Goal: Communication & Community: Share content

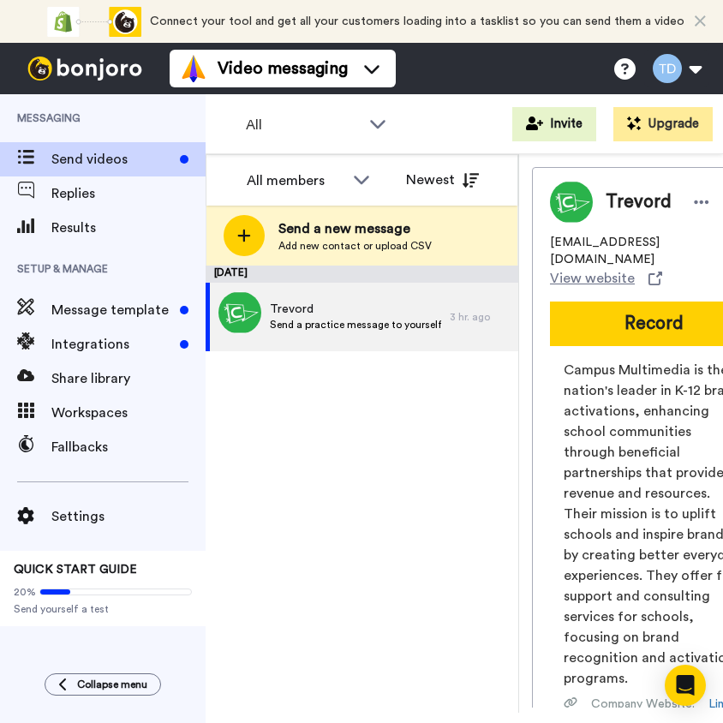
scroll to position [145, 0]
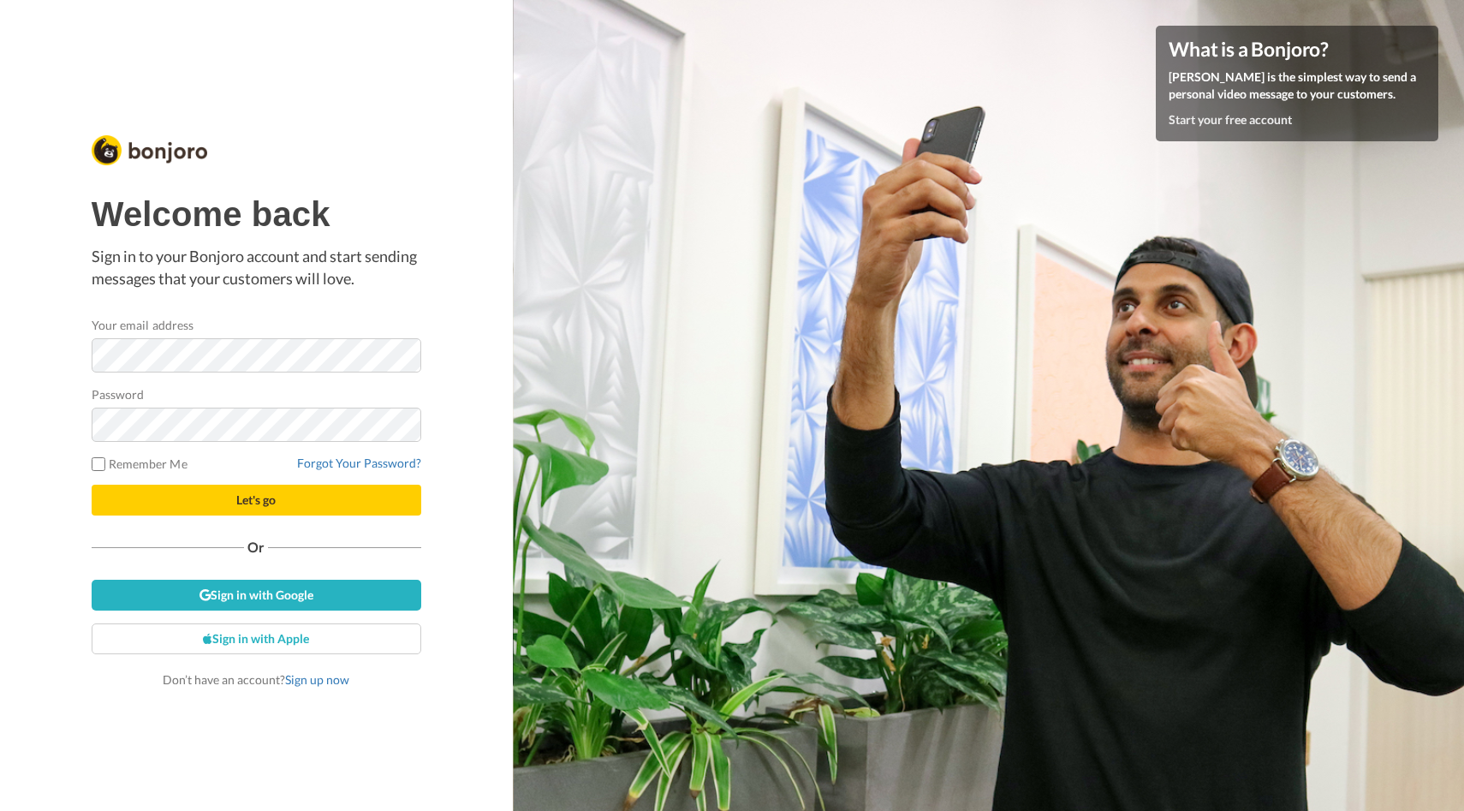
click at [283, 530] on div "Welcome back Sign in to your Bonjoro account and start sending messages that yo…" at bounding box center [257, 441] width 330 height 492
click at [92, 485] on button "Let's go" at bounding box center [257, 500] width 330 height 31
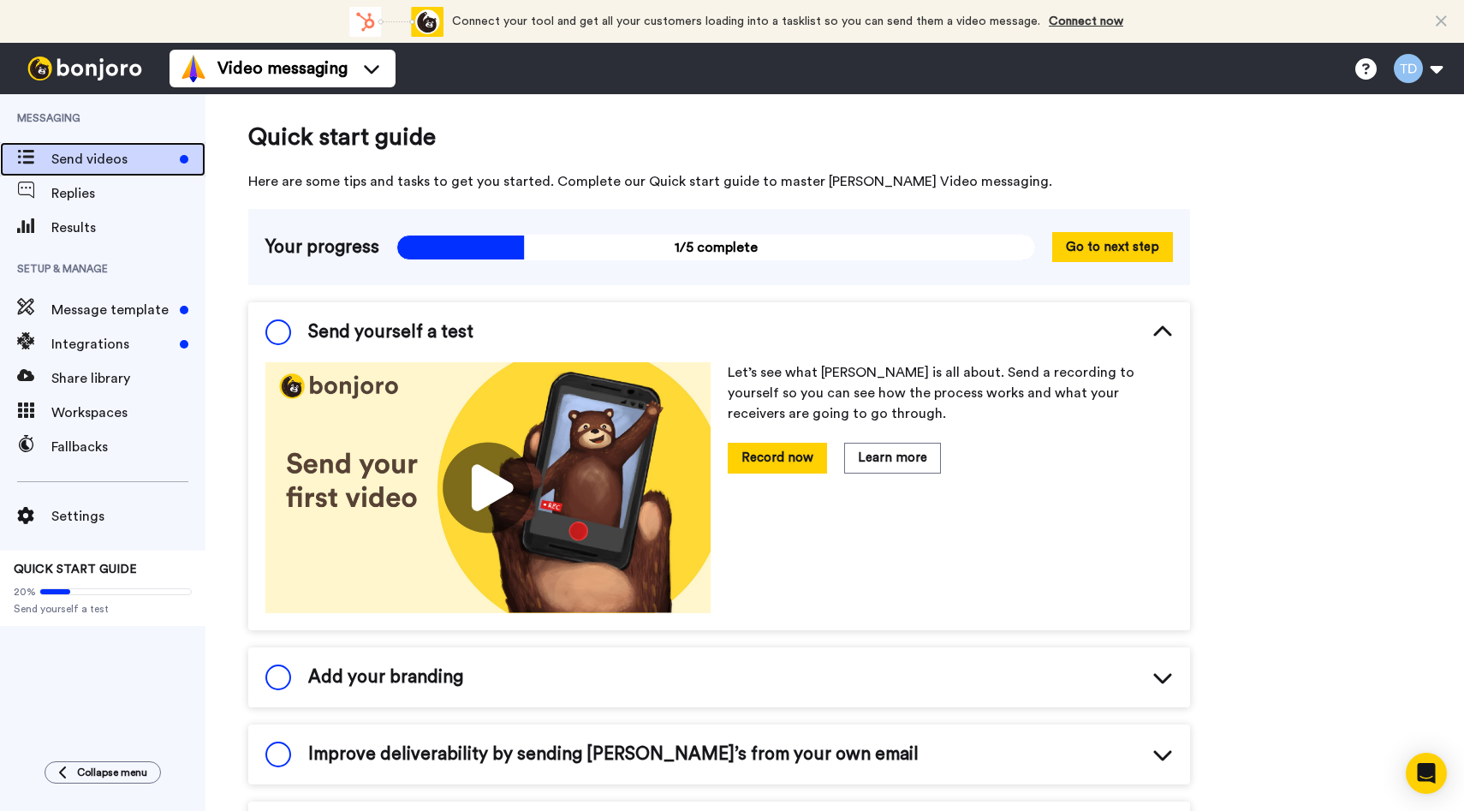
click at [120, 165] on span "Send videos" at bounding box center [112, 159] width 122 height 21
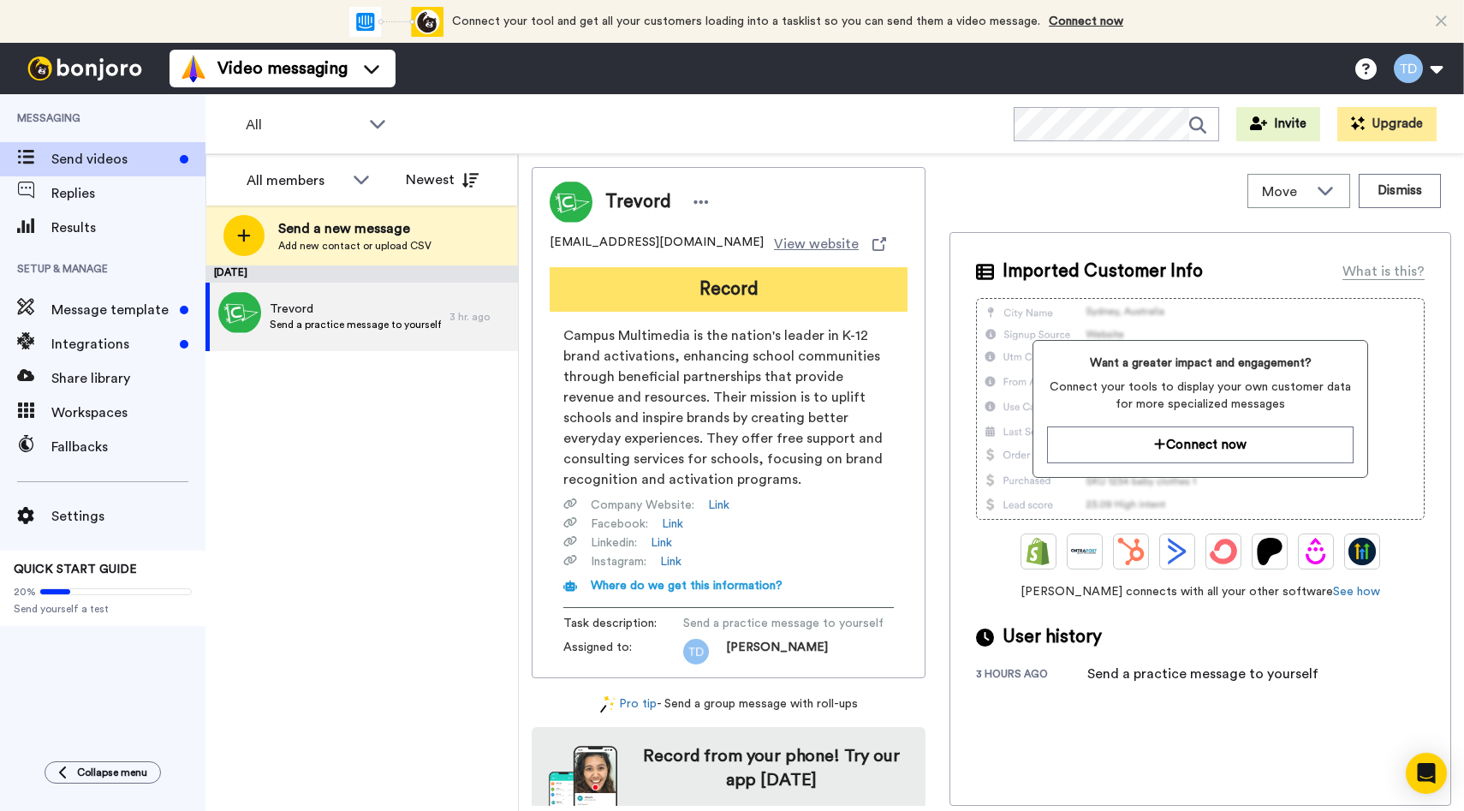
click at [689, 285] on button "Record" at bounding box center [729, 289] width 358 height 45
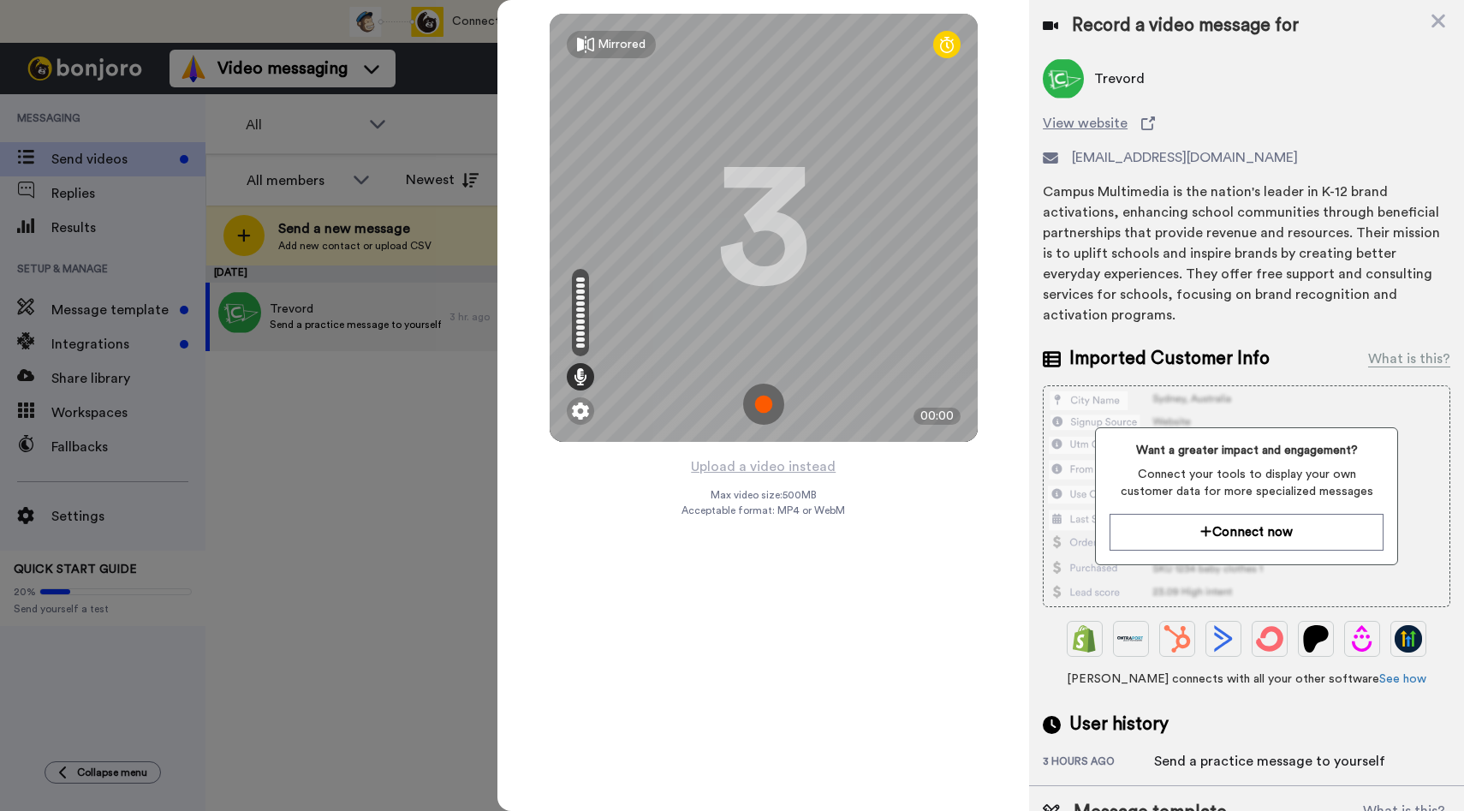
click at [756, 411] on img at bounding box center [763, 404] width 41 height 41
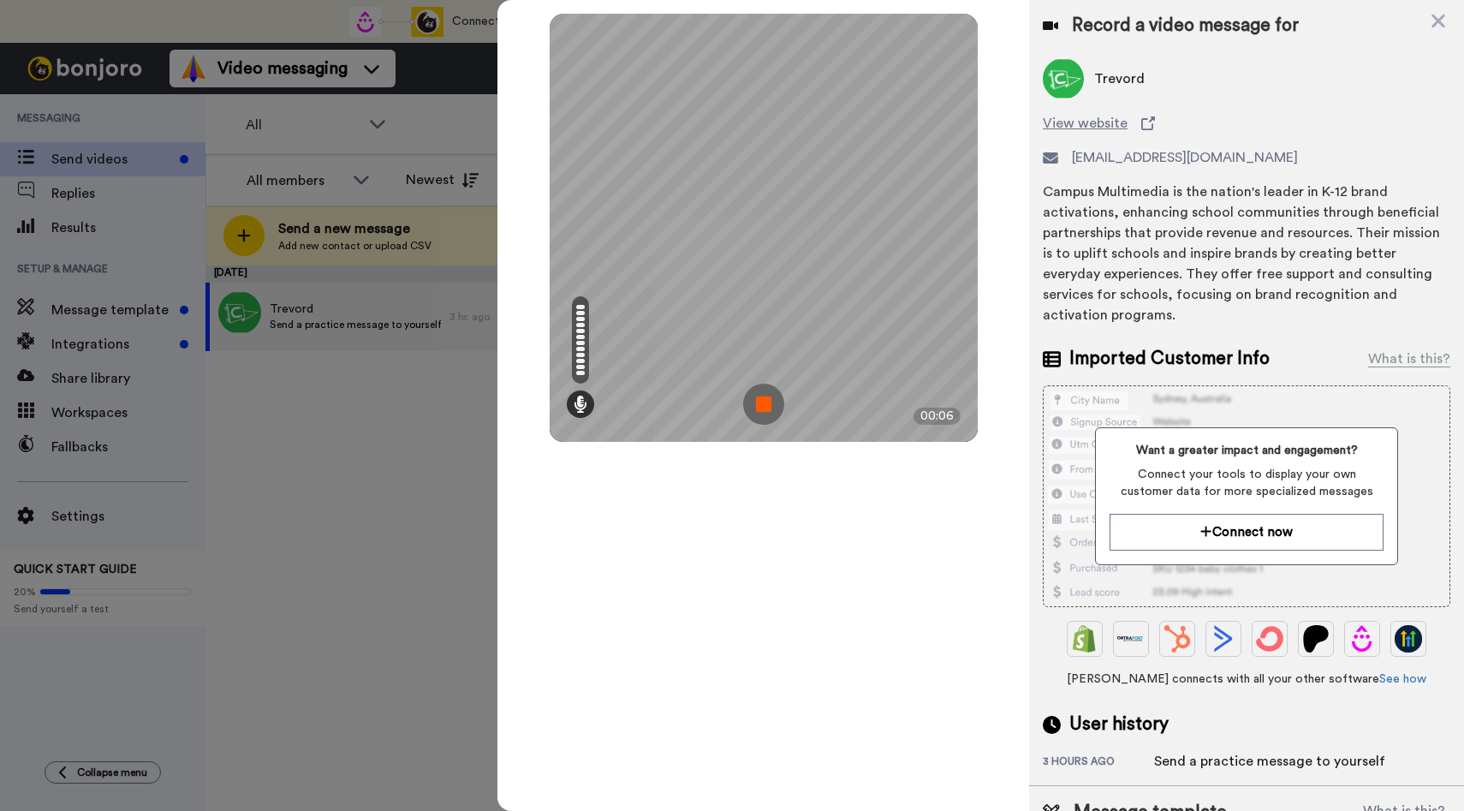
click at [763, 400] on img at bounding box center [763, 404] width 41 height 41
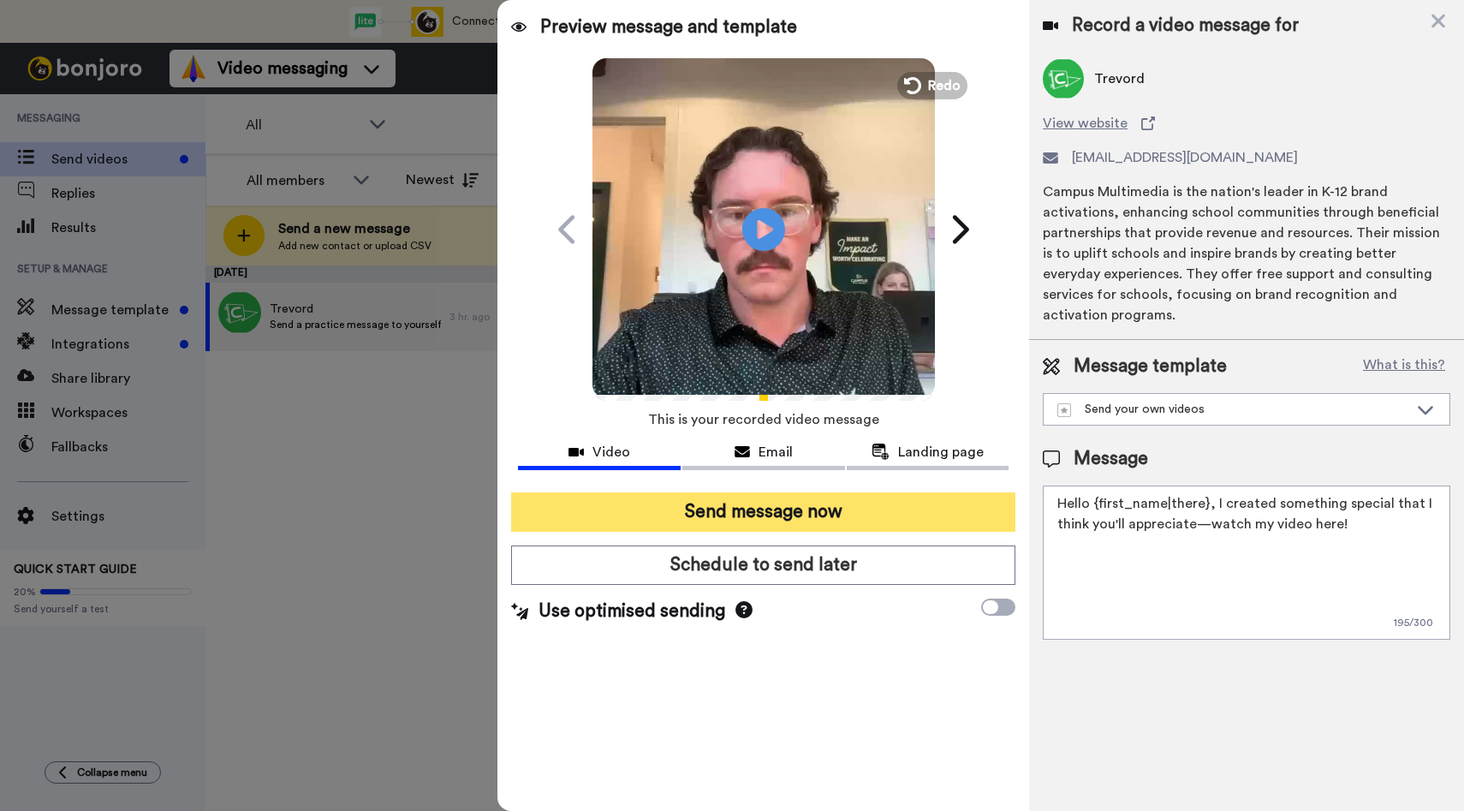
click at [824, 503] on button "Send message now" at bounding box center [763, 511] width 504 height 39
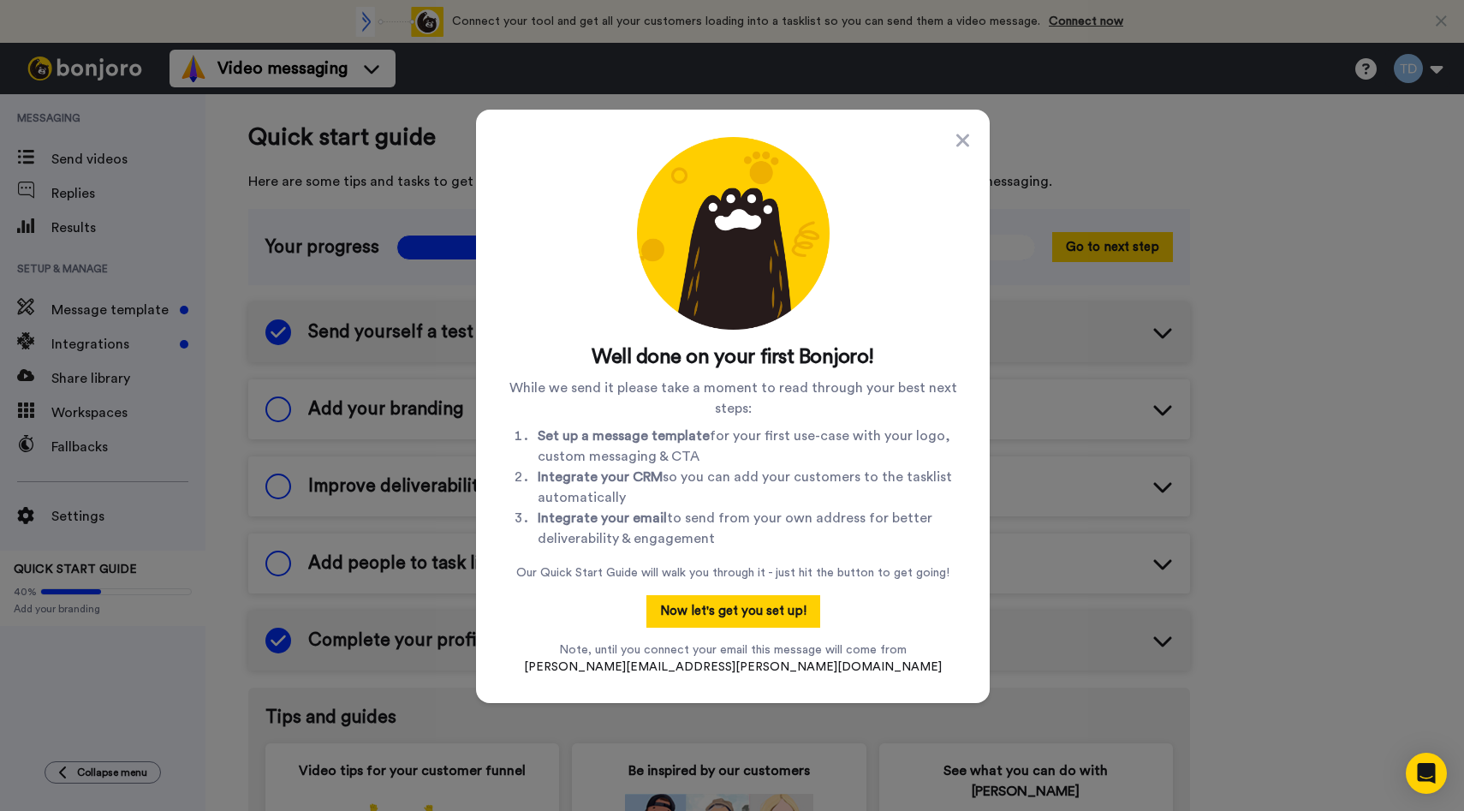
click at [959, 160] on div "Well done on your first Bonjoro! While we send it please take a moment to read …" at bounding box center [733, 406] width 459 height 539
click at [962, 147] on icon at bounding box center [962, 140] width 13 height 21
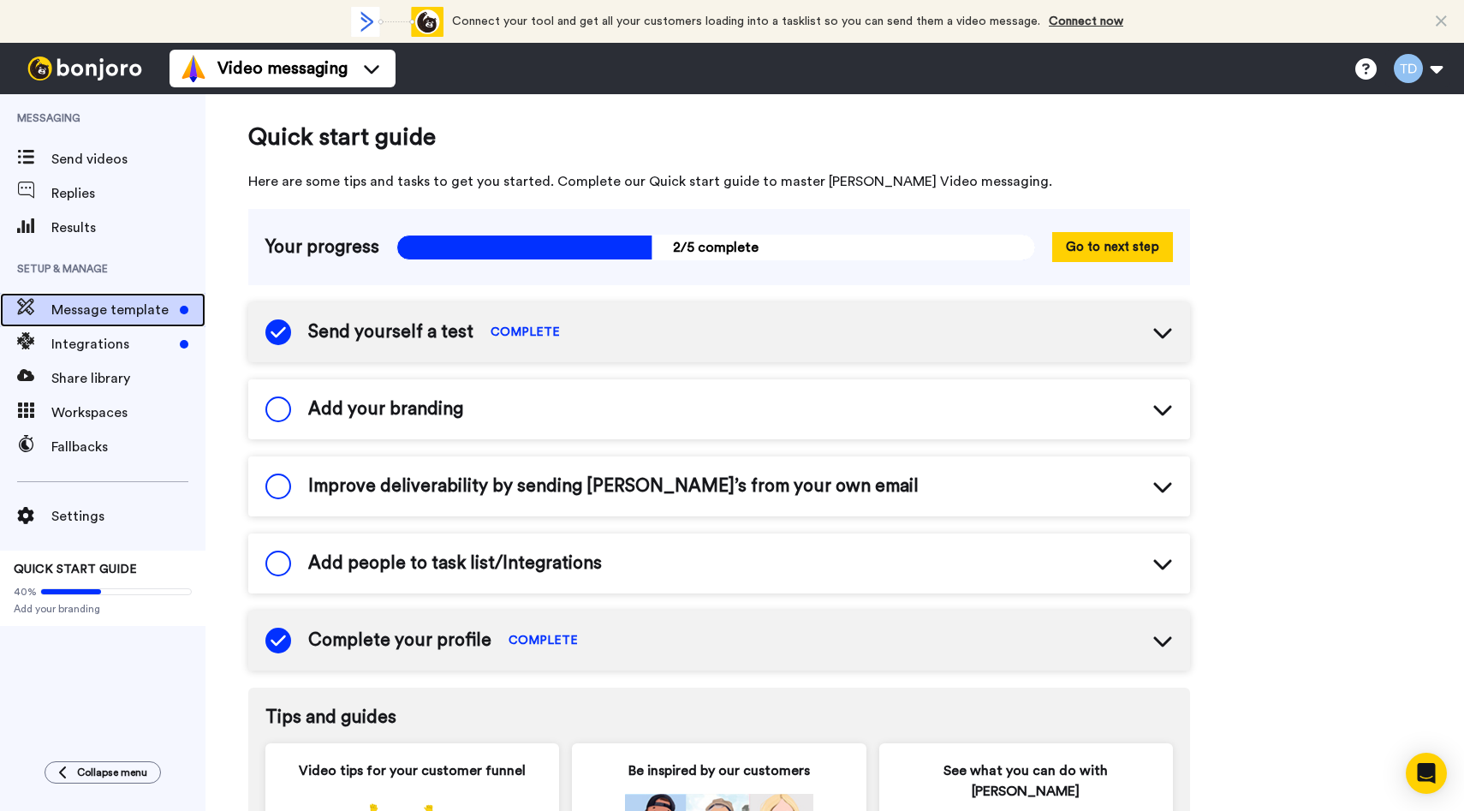
click at [122, 317] on span "Message template" at bounding box center [112, 310] width 122 height 21
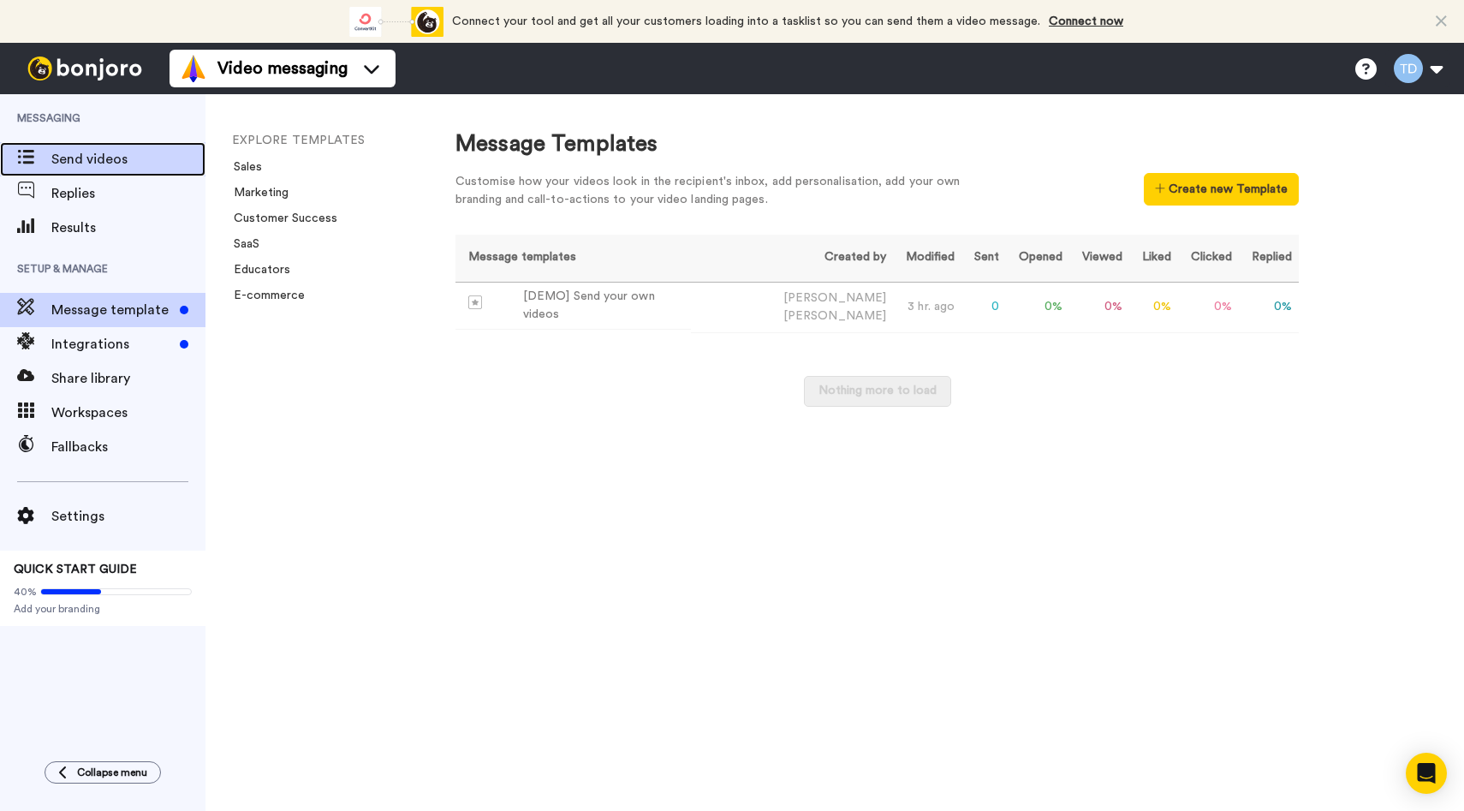
click at [110, 151] on span "Send videos" at bounding box center [128, 159] width 154 height 21
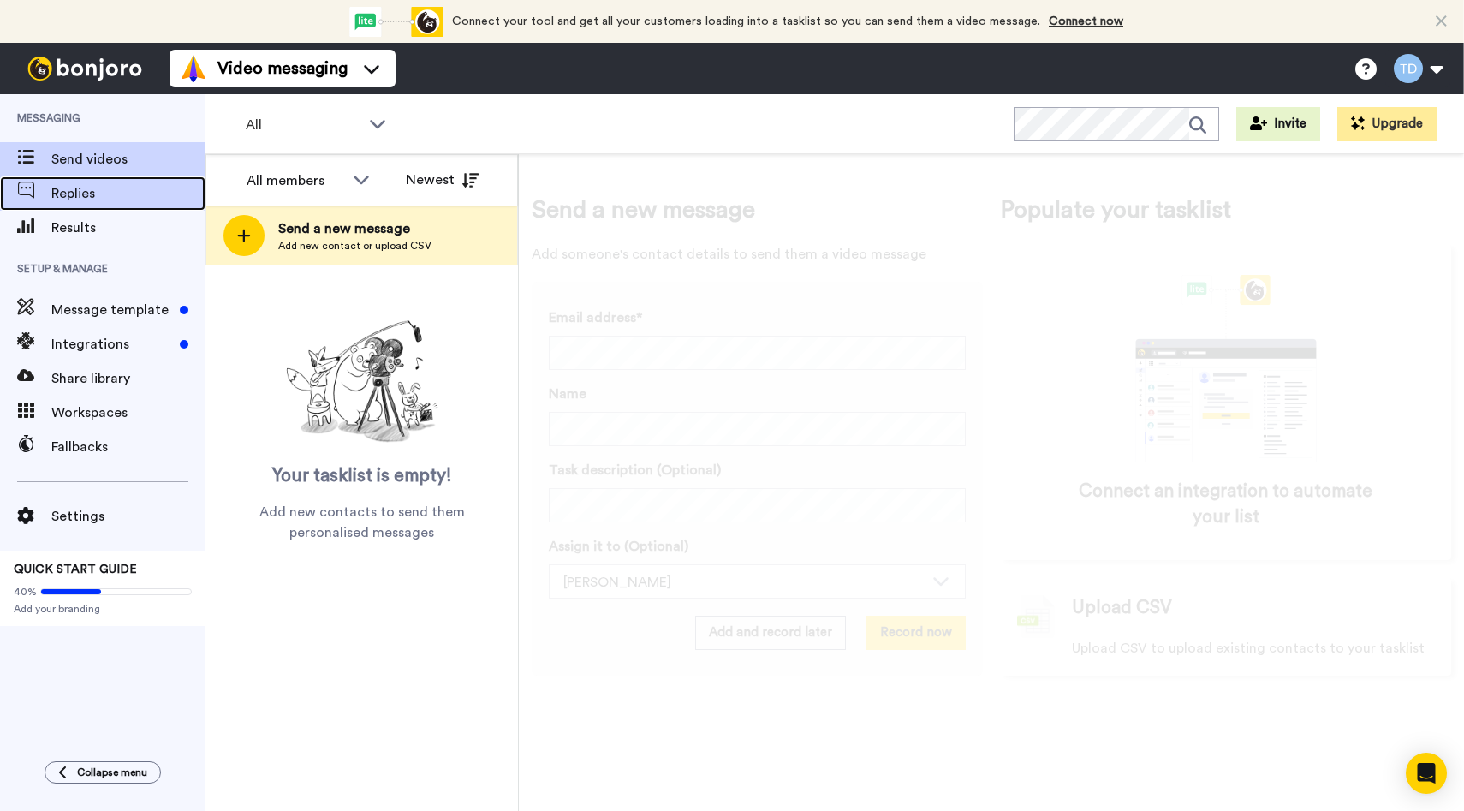
click at [141, 201] on span "Replies" at bounding box center [128, 193] width 154 height 21
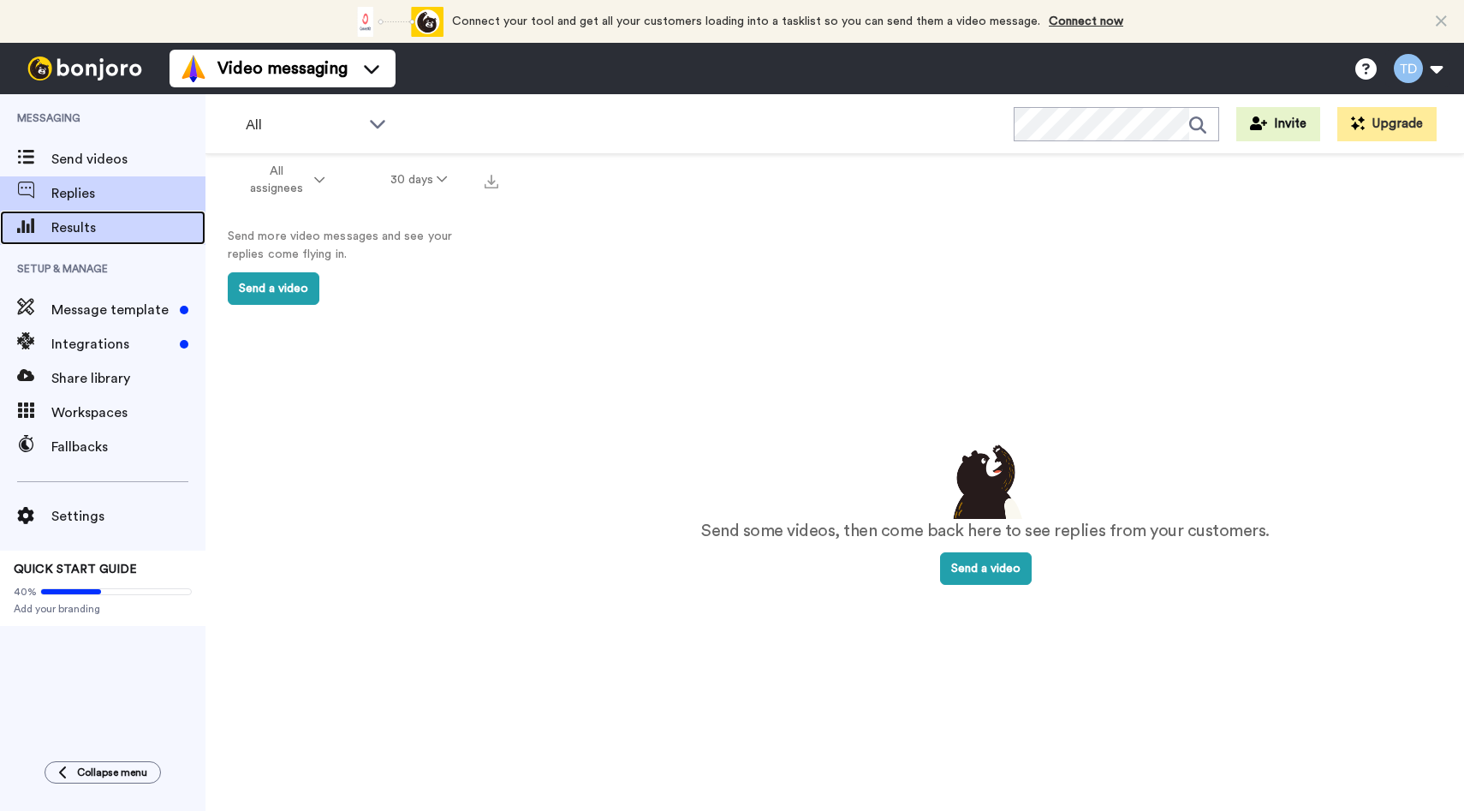
click at [122, 226] on span "Results" at bounding box center [128, 227] width 154 height 21
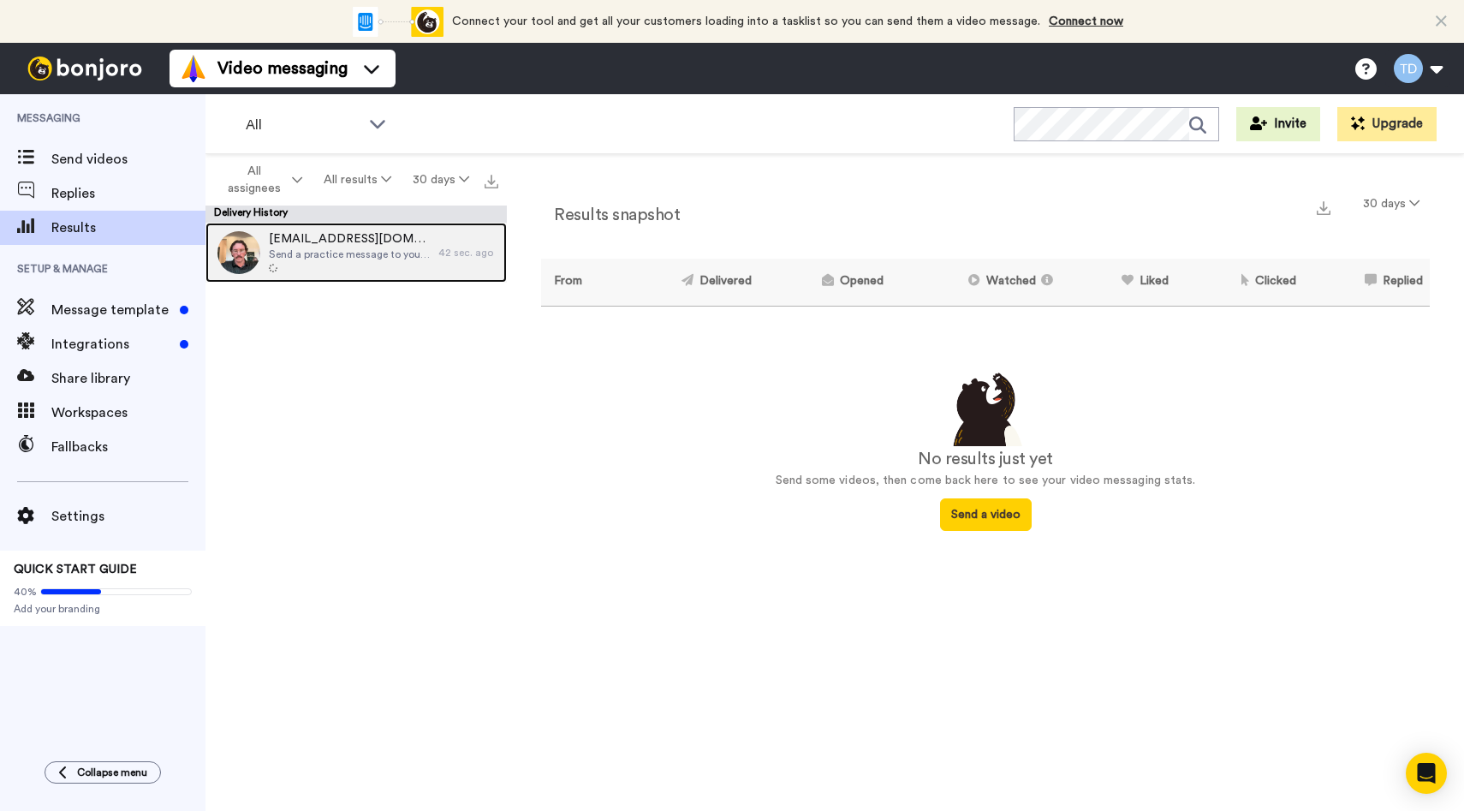
click at [333, 241] on span "trevord@campusmultimedia.com" at bounding box center [349, 238] width 161 height 17
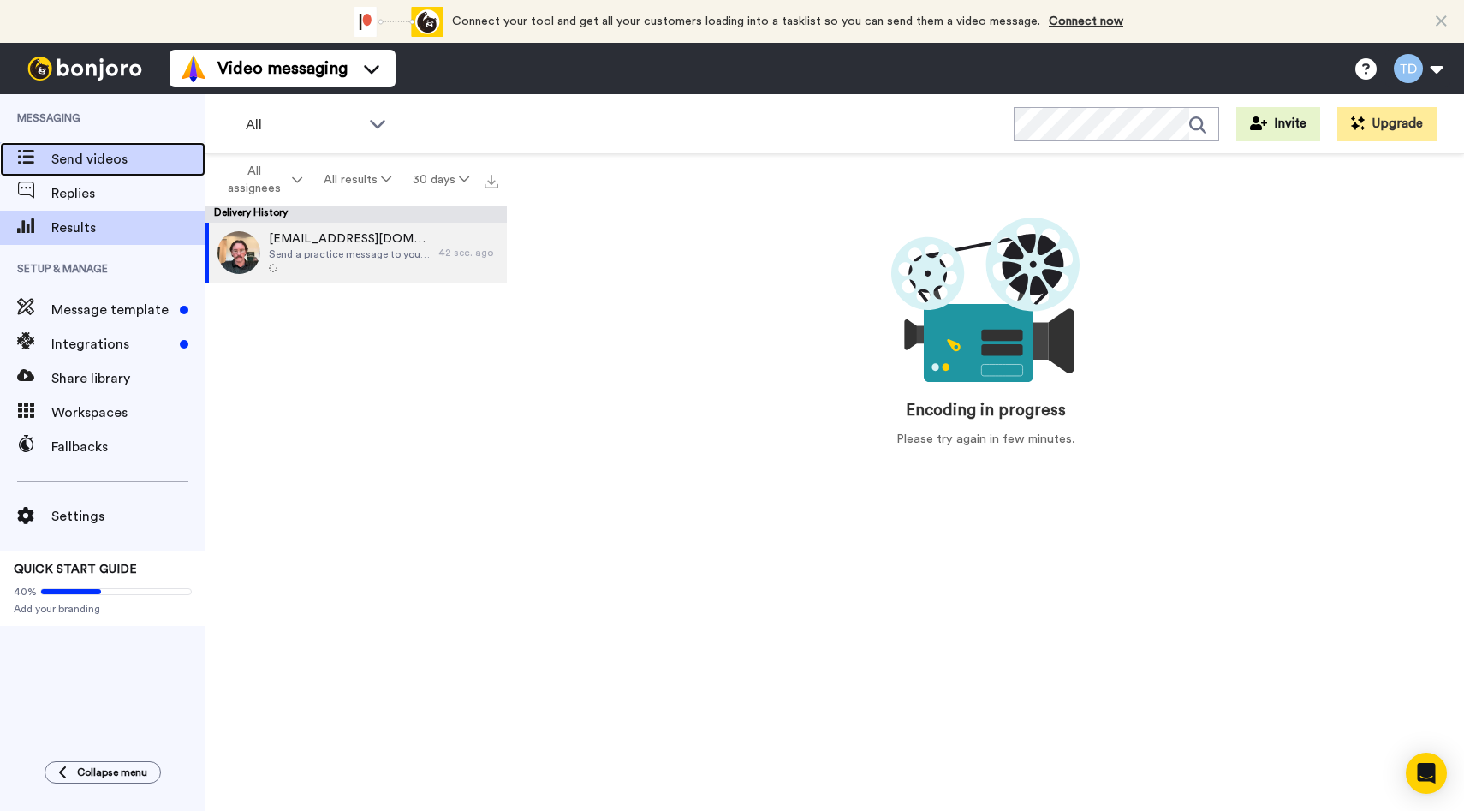
click at [102, 157] on span "Send videos" at bounding box center [128, 159] width 154 height 21
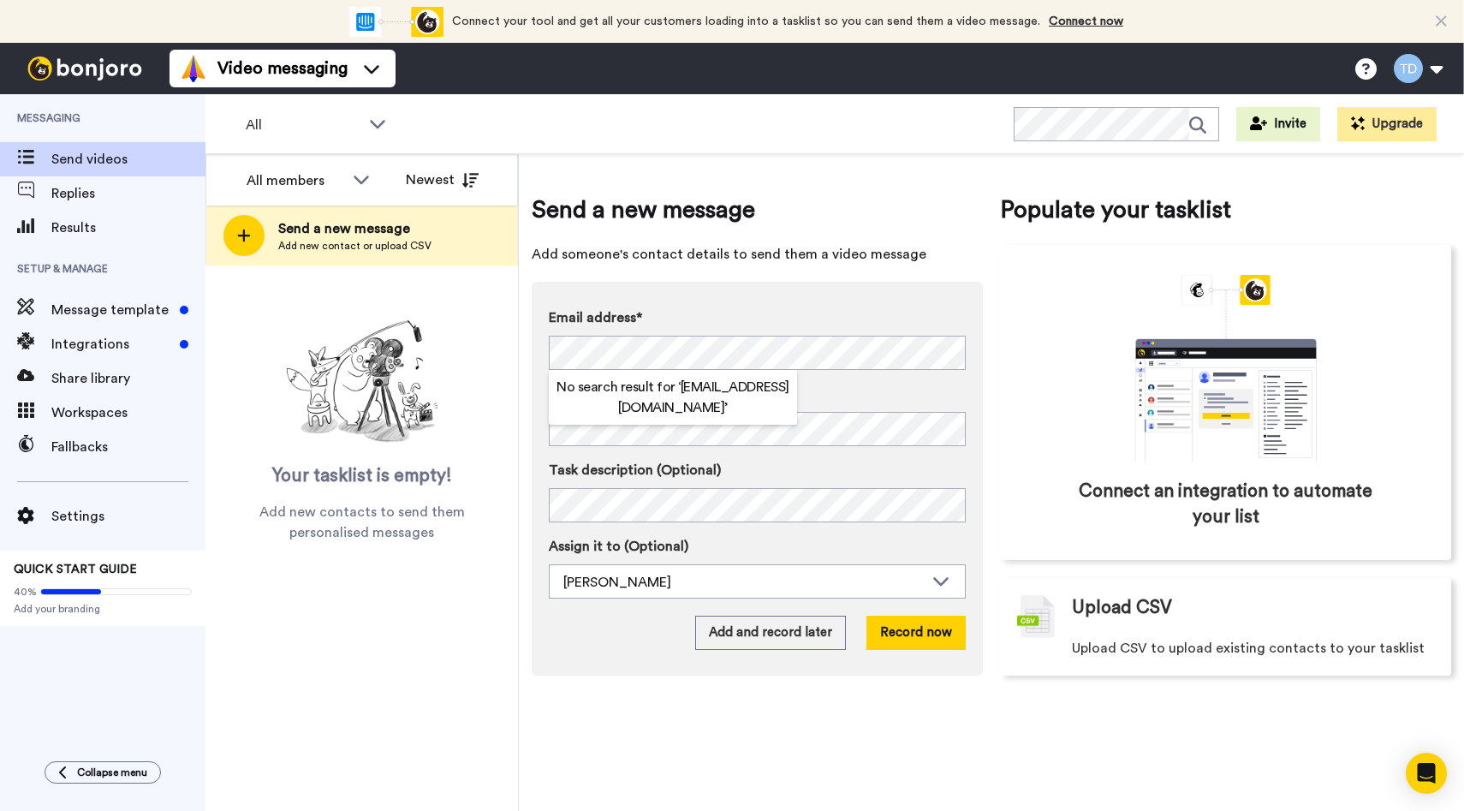
click at [689, 394] on h2 "No search result for ‘ emilyb@campusmultimedia.com ’" at bounding box center [673, 397] width 248 height 41
click at [903, 631] on button "Record now" at bounding box center [916, 633] width 99 height 34
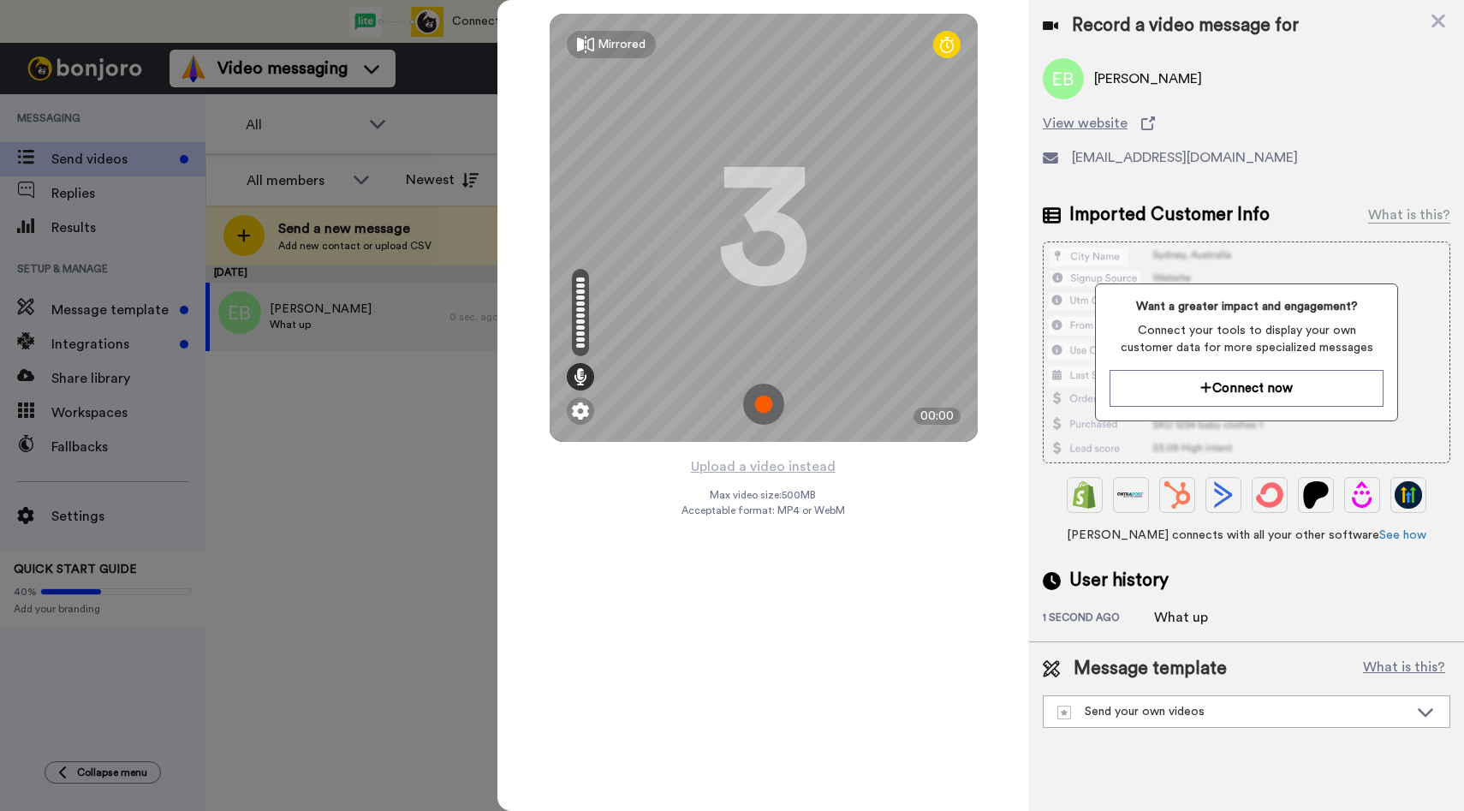
click at [776, 407] on img at bounding box center [763, 404] width 41 height 41
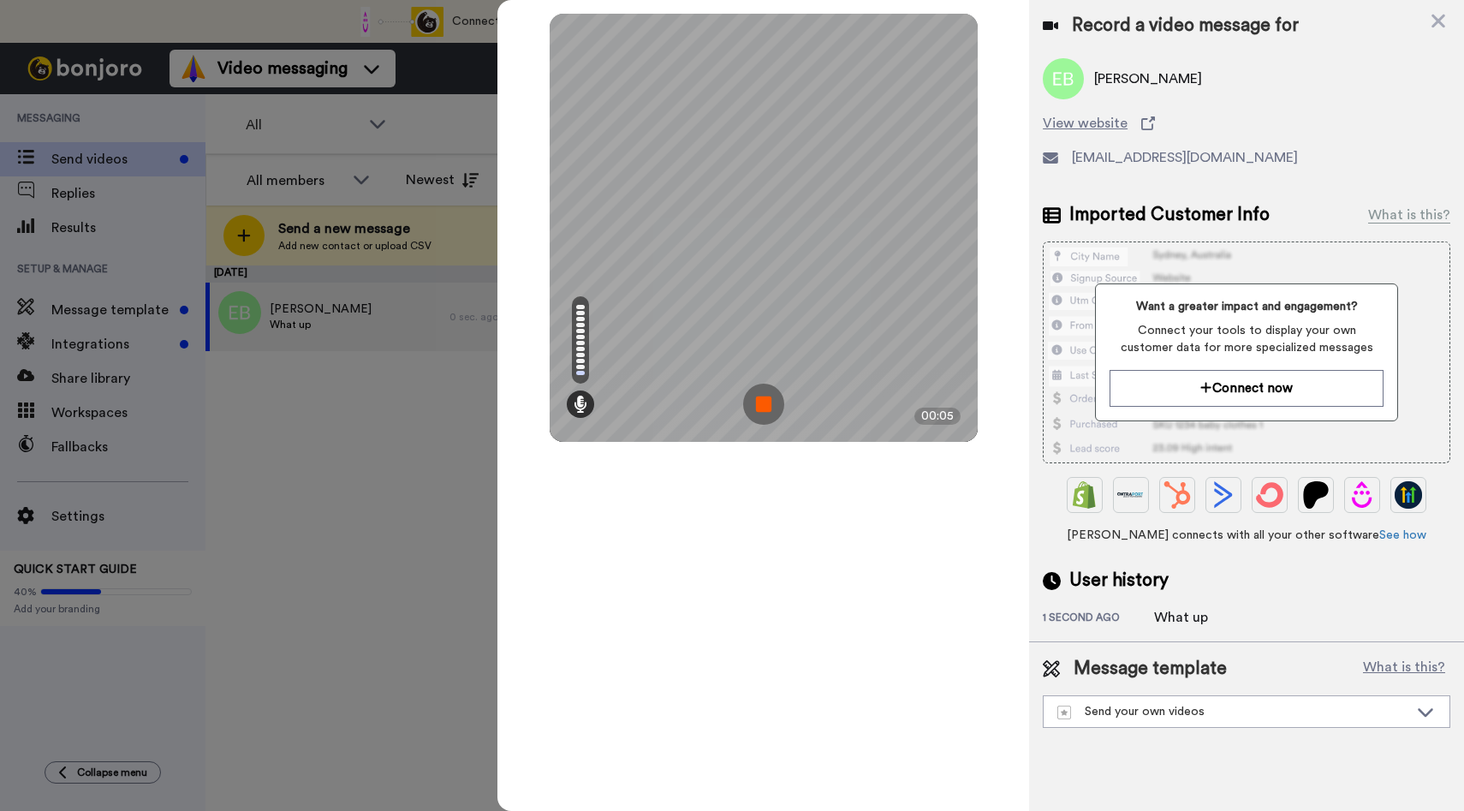
click at [754, 398] on img at bounding box center [763, 404] width 41 height 41
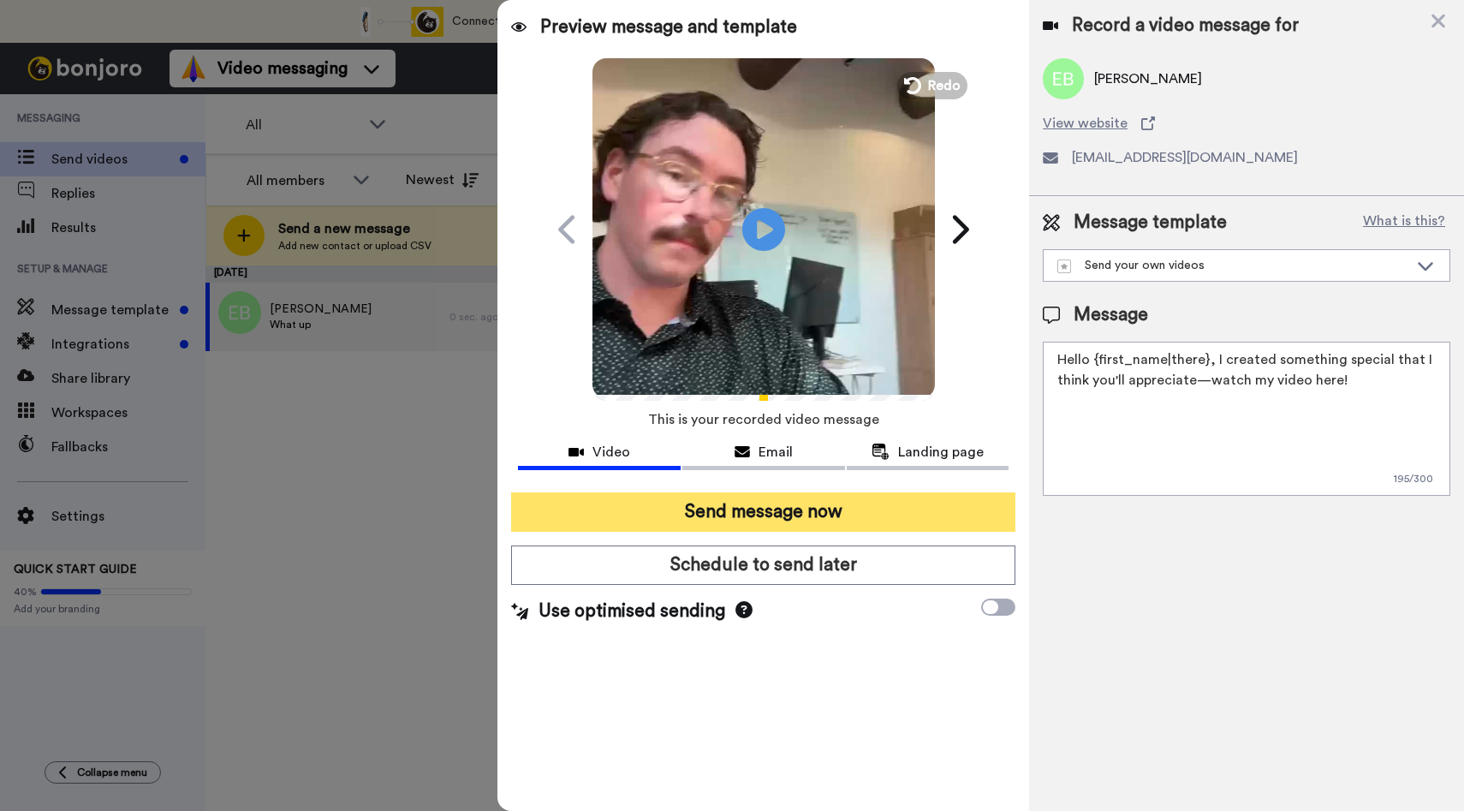
click at [829, 505] on button "Send message now" at bounding box center [763, 511] width 504 height 39
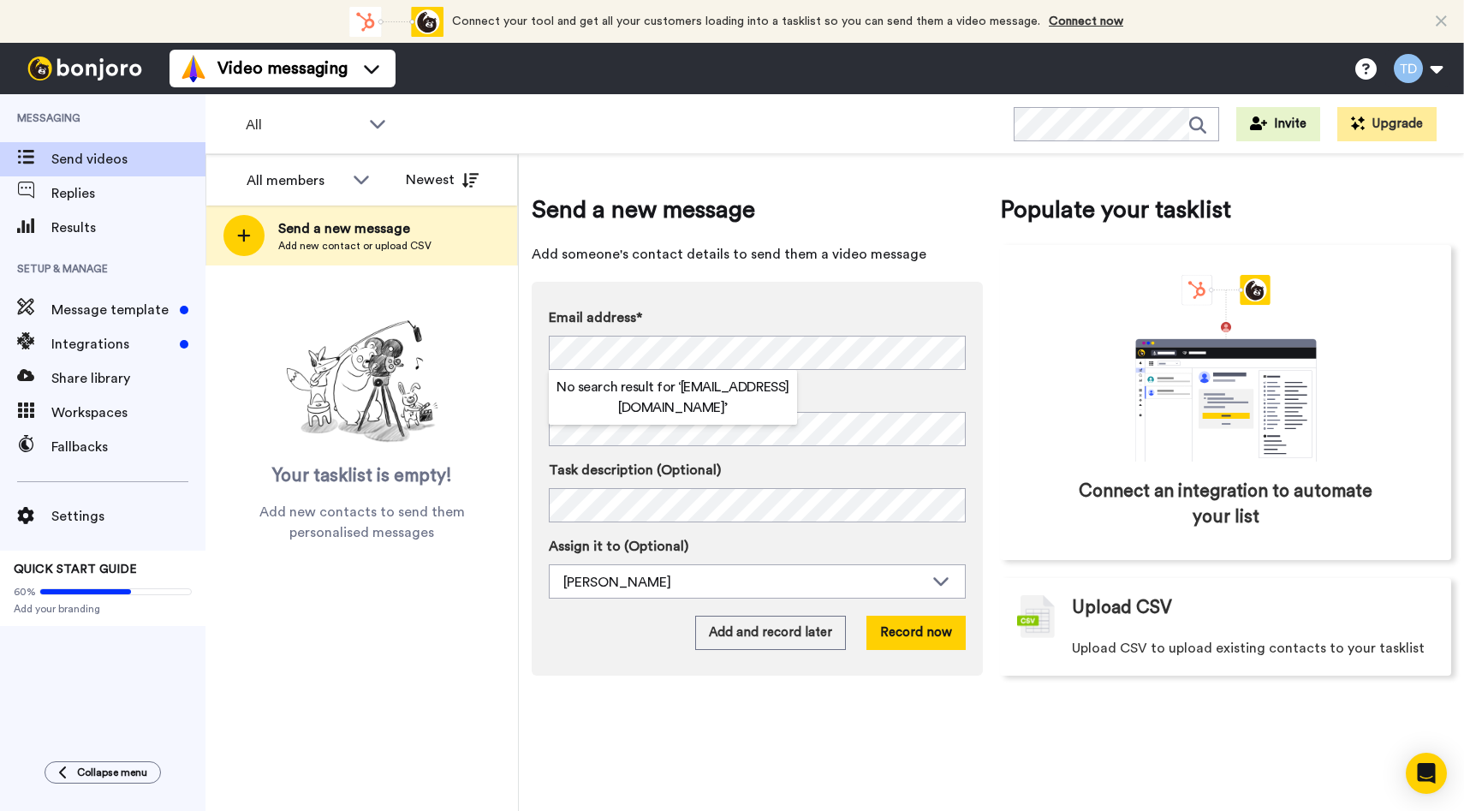
click at [800, 410] on div "Name" at bounding box center [757, 415] width 417 height 63
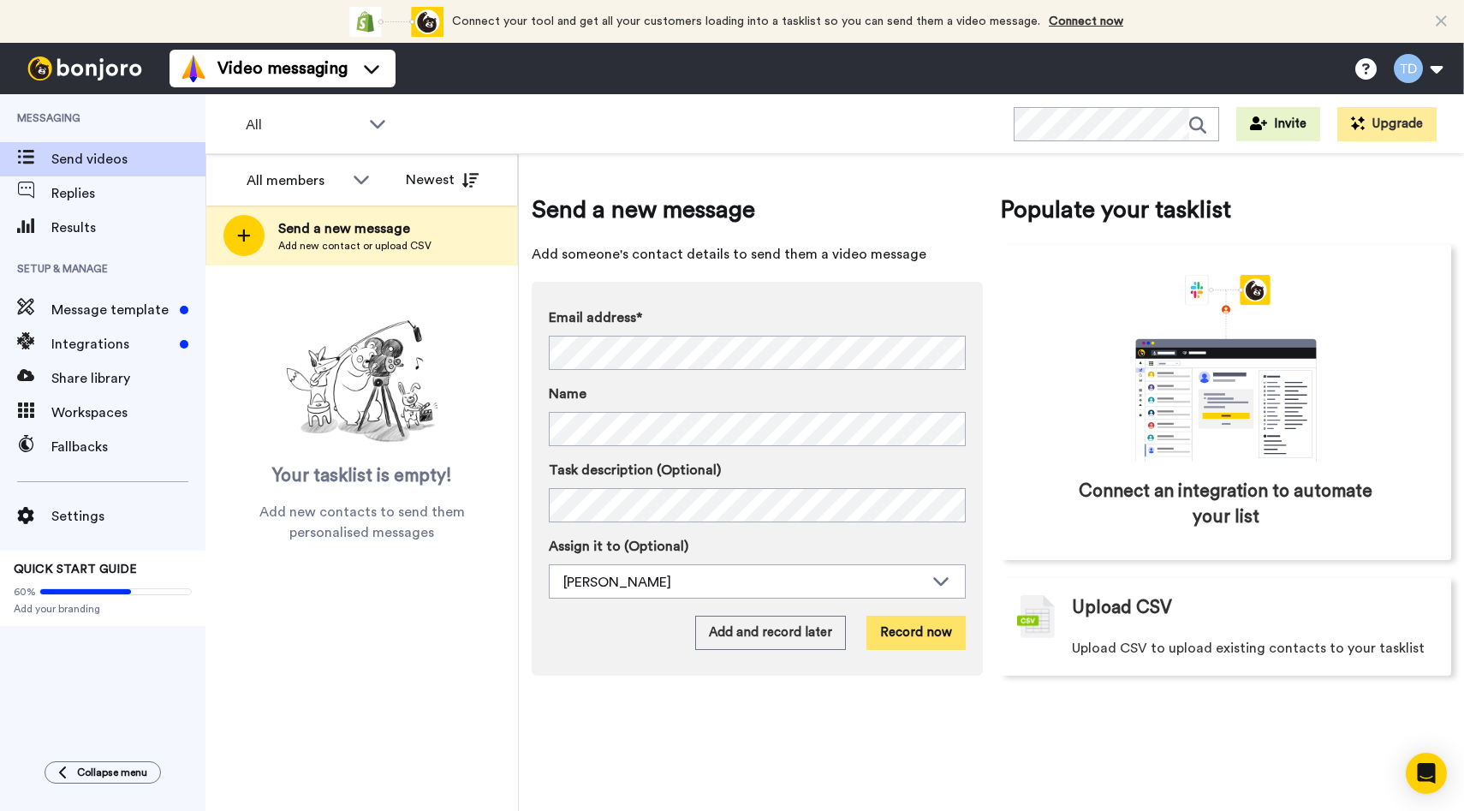
click at [899, 623] on button "Record now" at bounding box center [916, 633] width 99 height 34
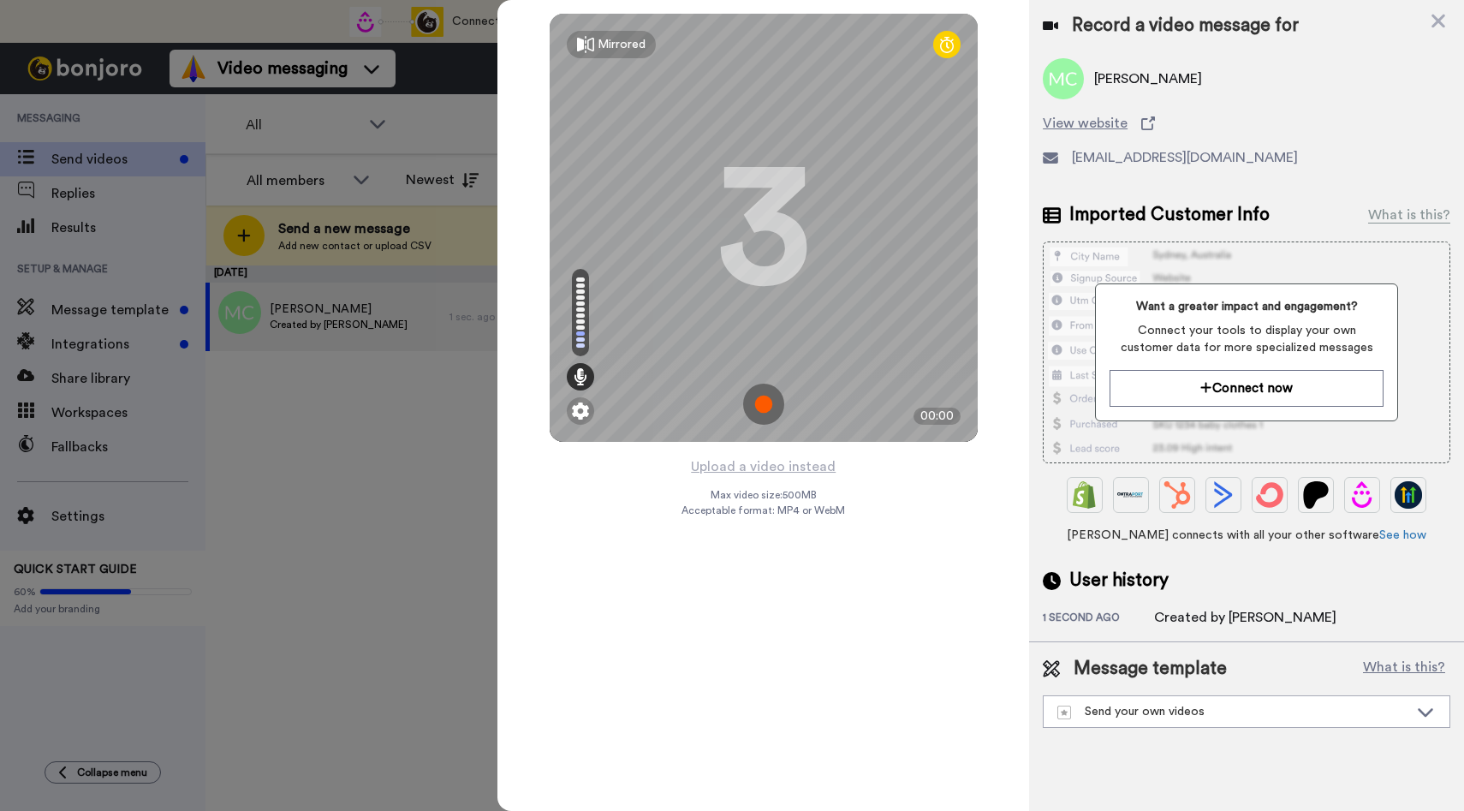
click at [766, 415] on img at bounding box center [763, 404] width 41 height 41
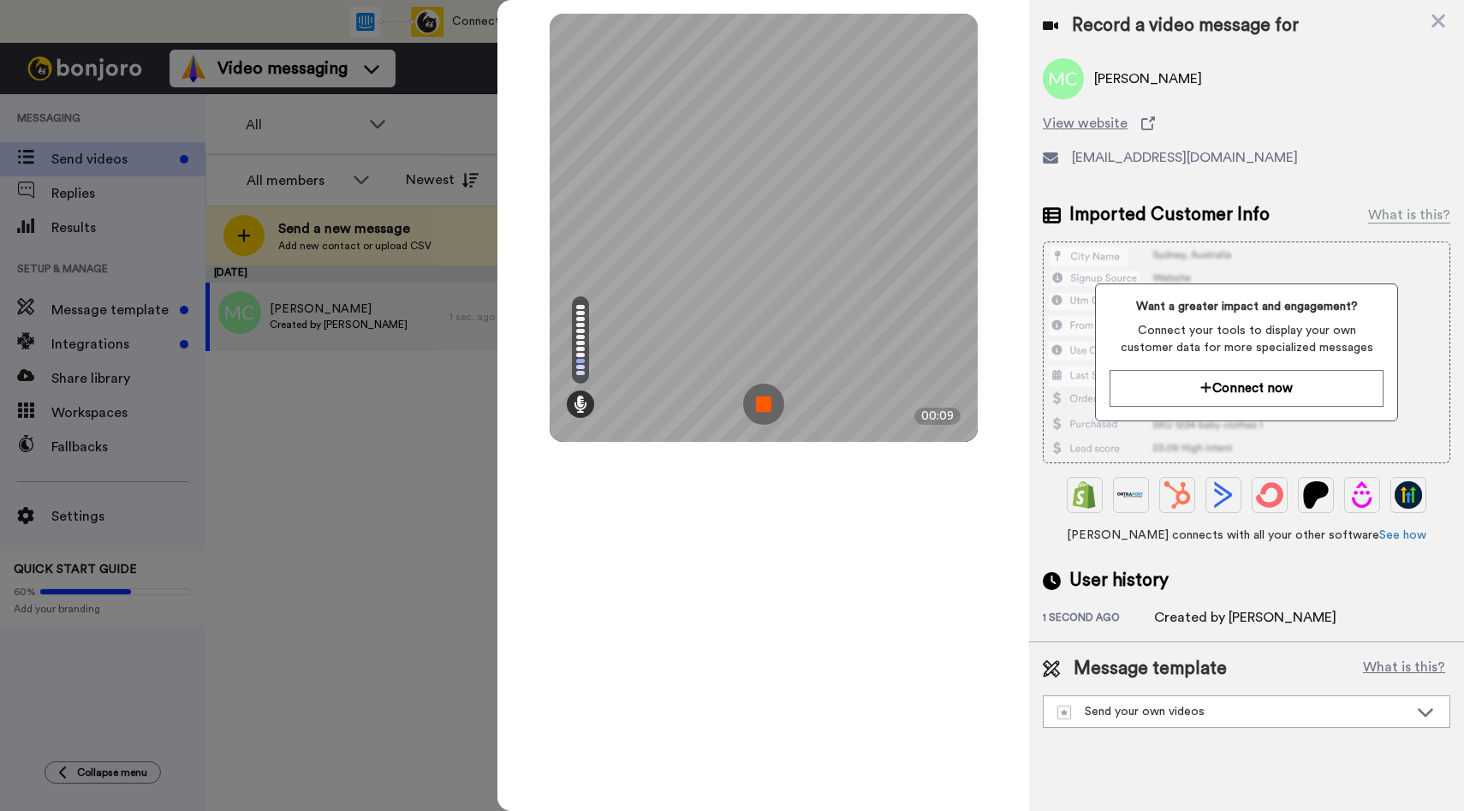
click at [772, 395] on img at bounding box center [763, 404] width 41 height 41
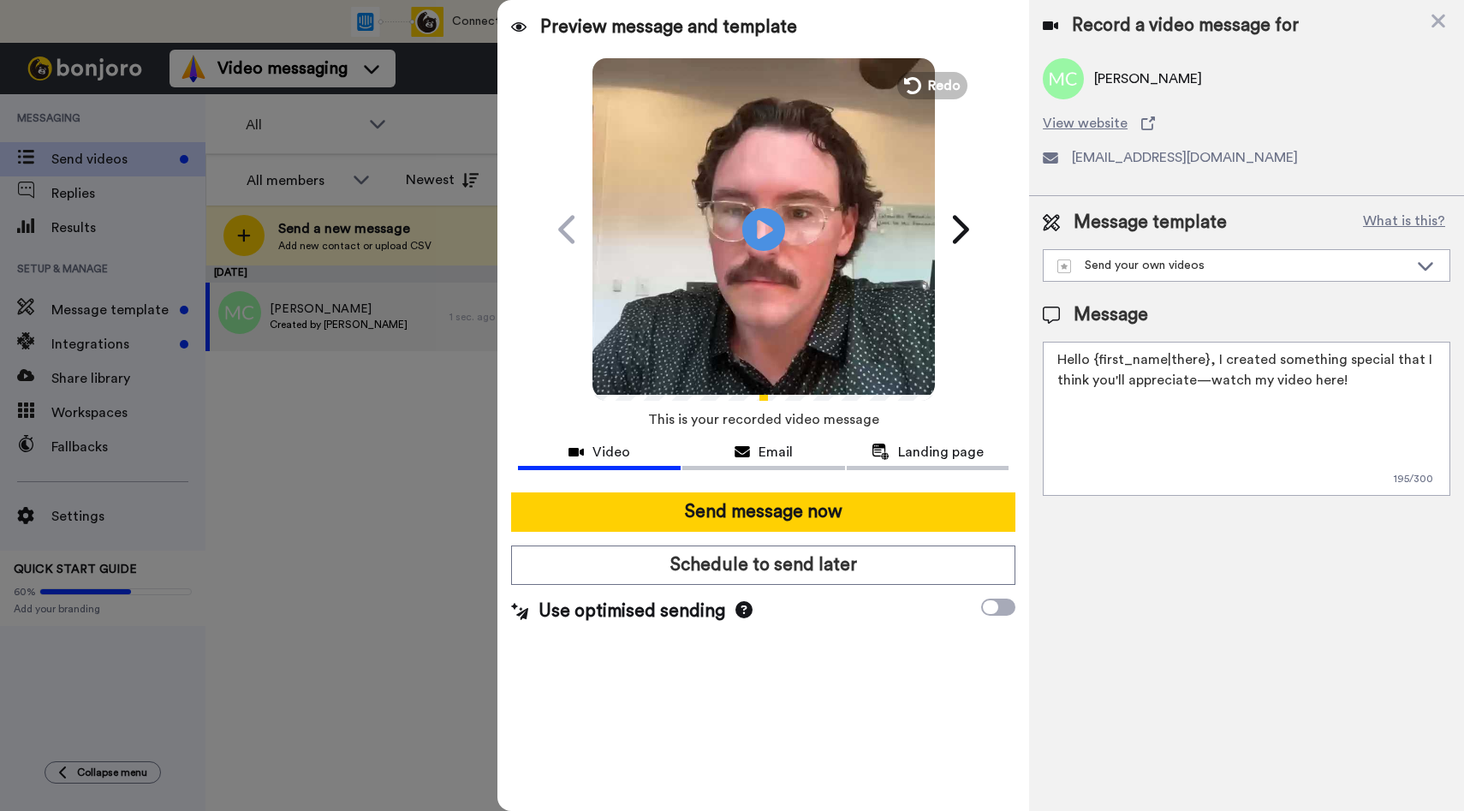
click at [736, 613] on icon at bounding box center [744, 609] width 17 height 17
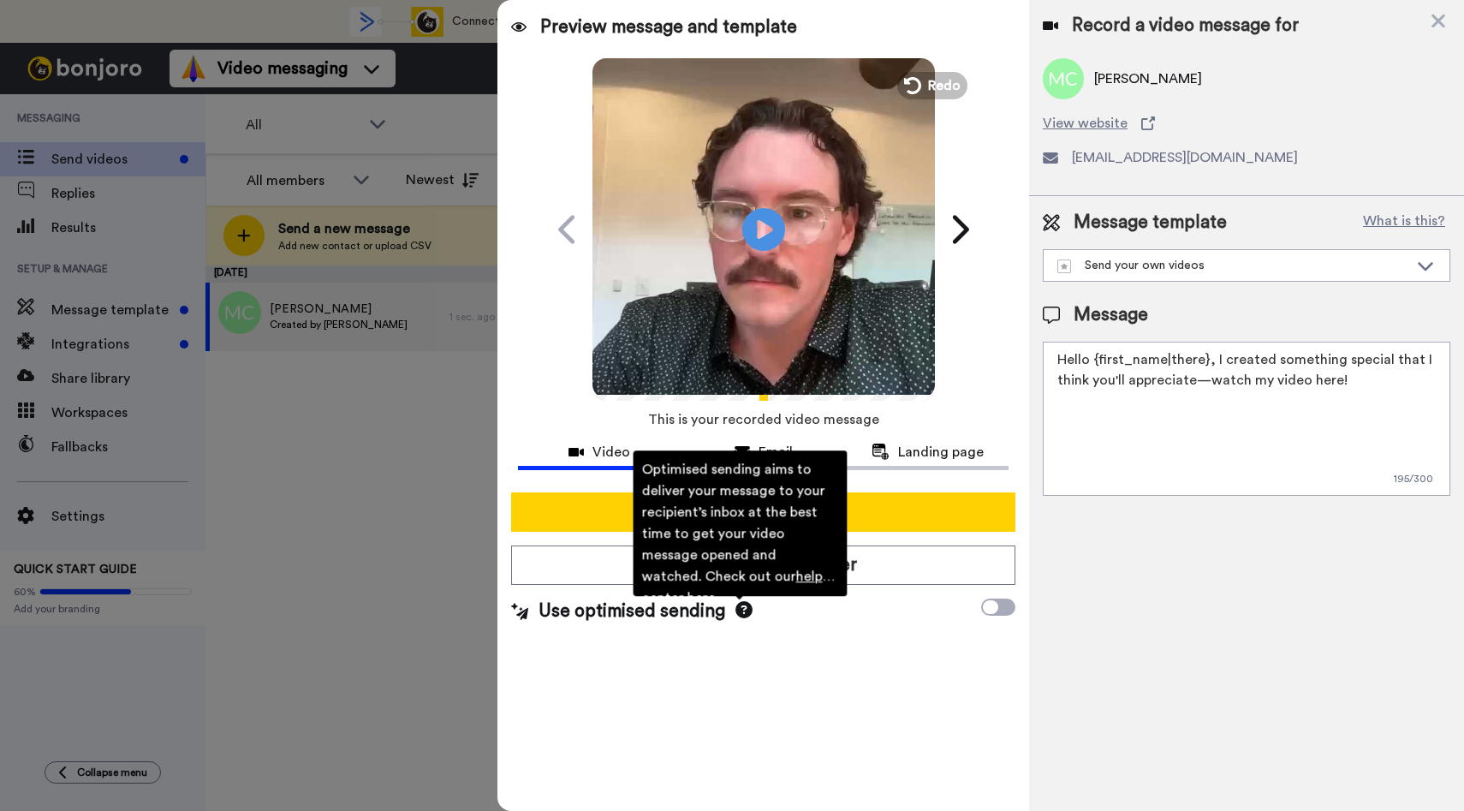
click at [893, 605] on div "Use optimised sending Optimised sending aims to deliver your message to your re…" at bounding box center [763, 612] width 504 height 26
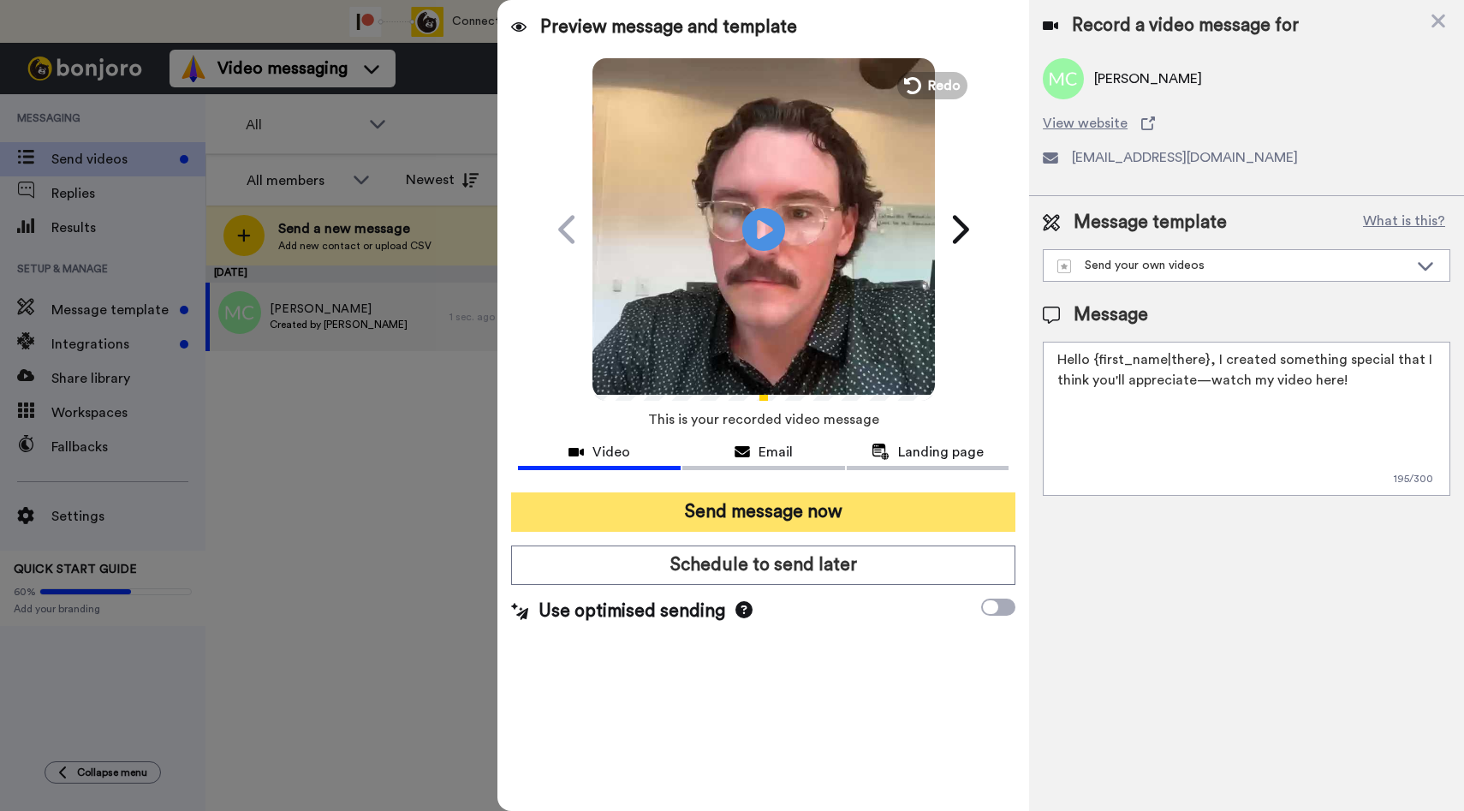
click at [874, 510] on button "Send message now" at bounding box center [763, 511] width 504 height 39
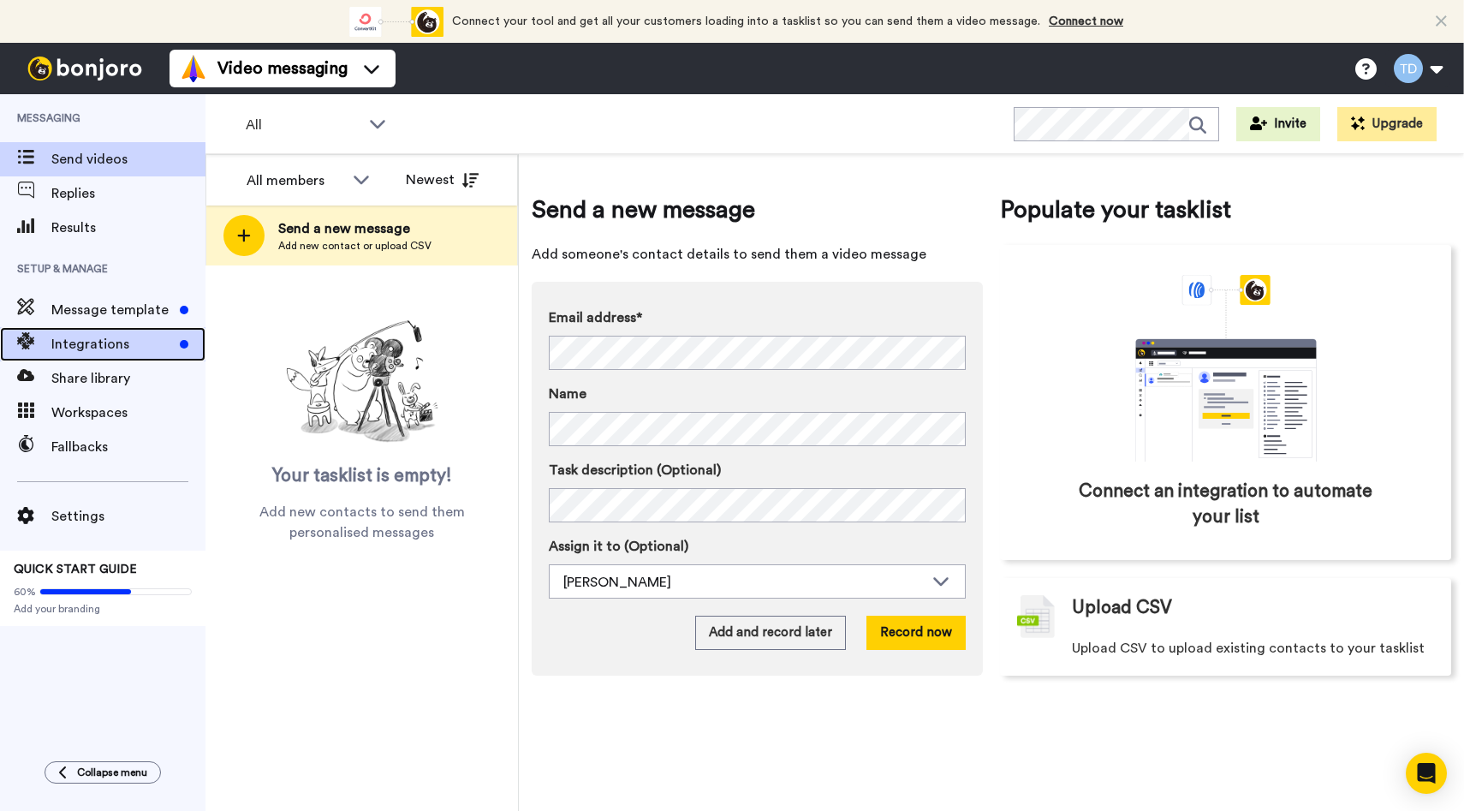
click at [123, 341] on span "Integrations" at bounding box center [112, 344] width 122 height 21
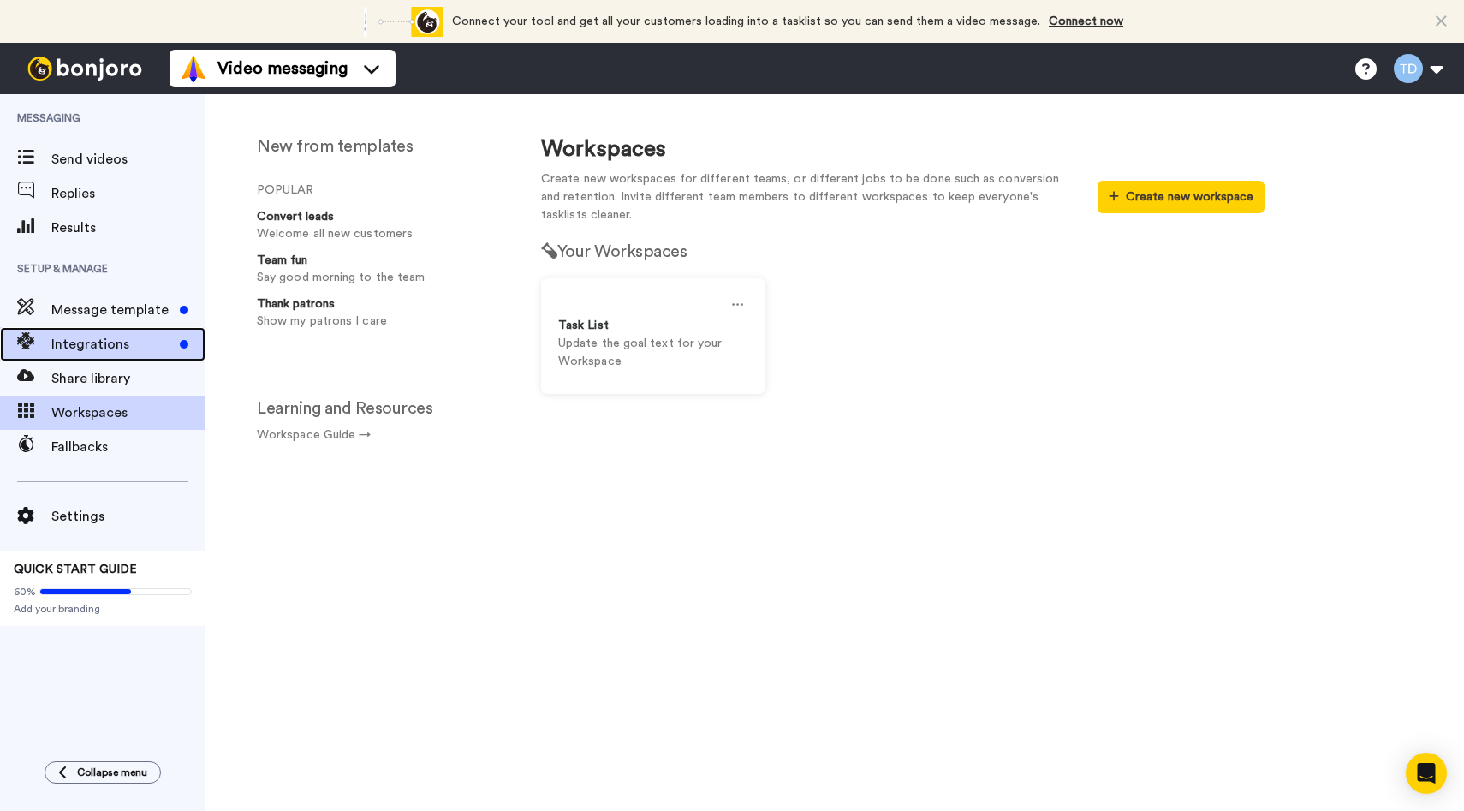
click at [101, 337] on span "Integrations" at bounding box center [112, 344] width 122 height 21
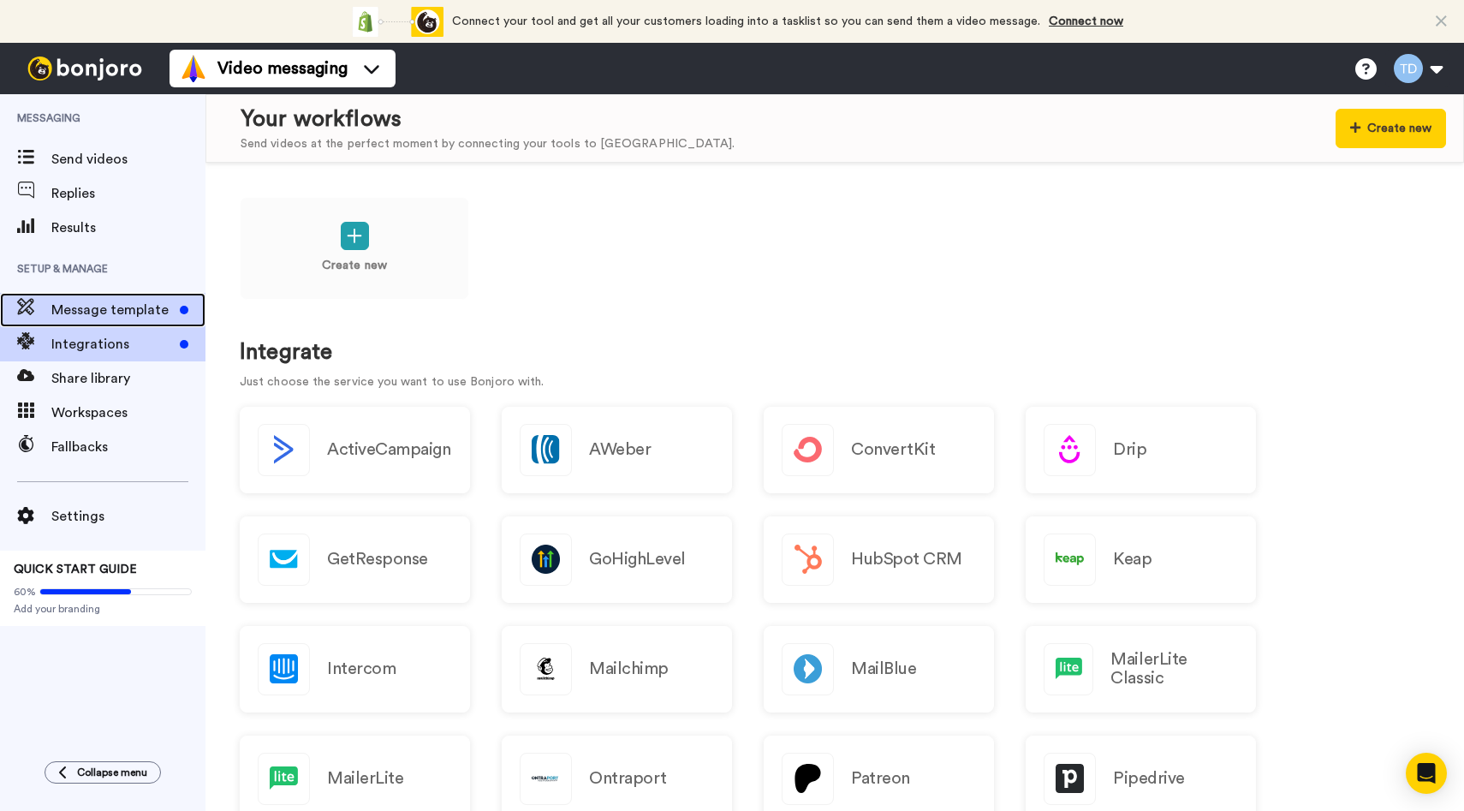
click at [124, 305] on span "Message template" at bounding box center [112, 310] width 122 height 21
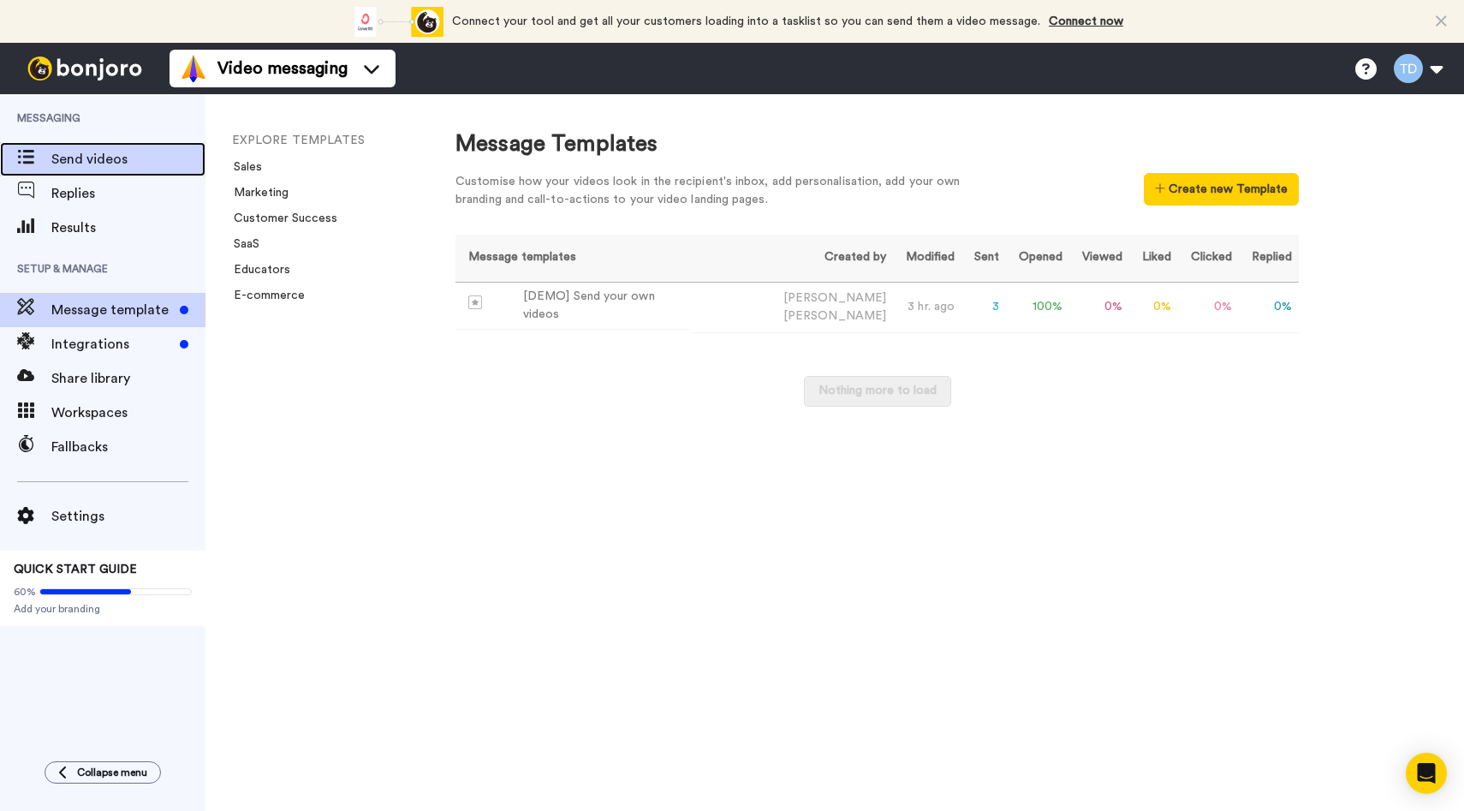
click at [80, 170] on div "Send videos" at bounding box center [103, 159] width 206 height 34
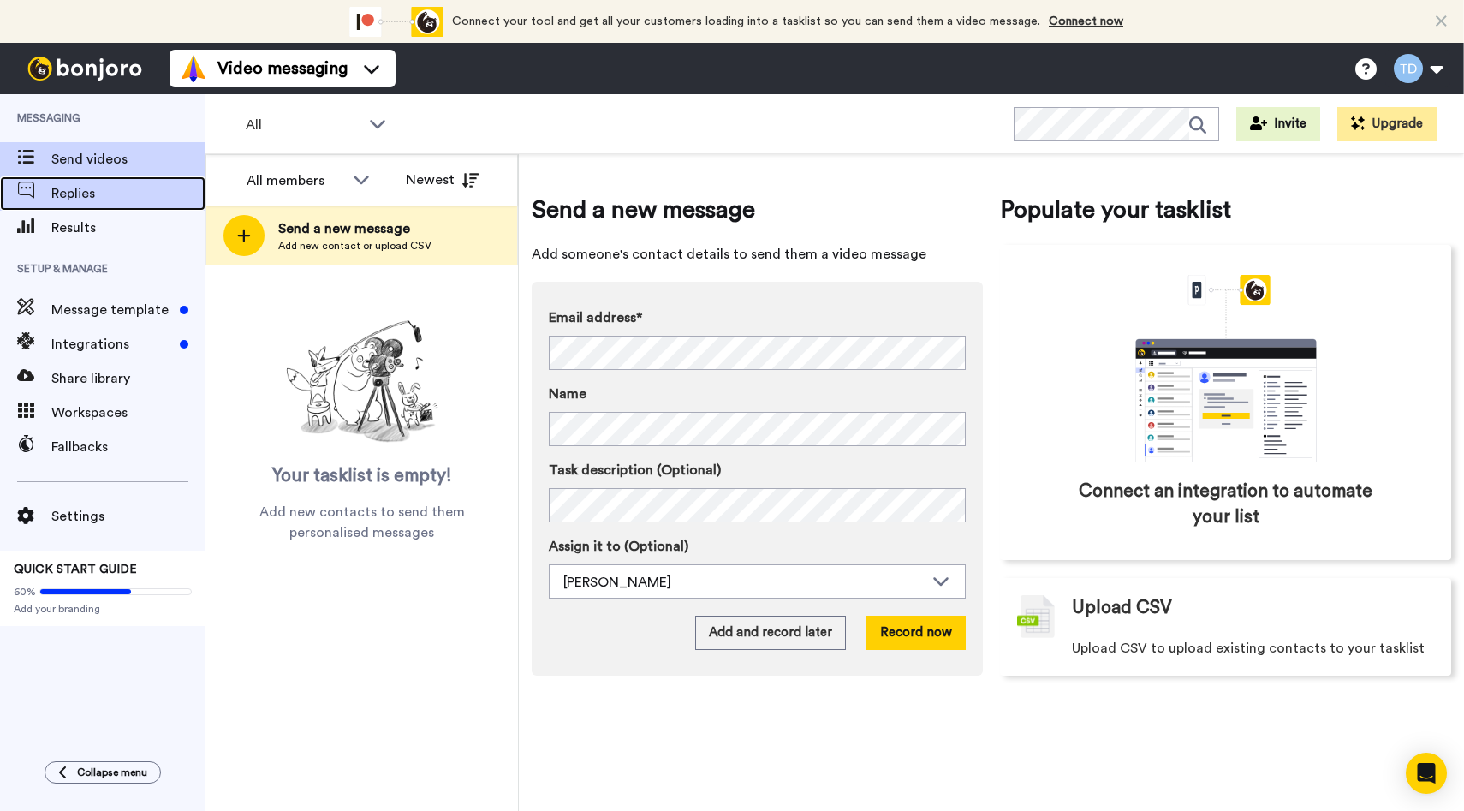
click at [101, 200] on span "Replies" at bounding box center [128, 193] width 154 height 21
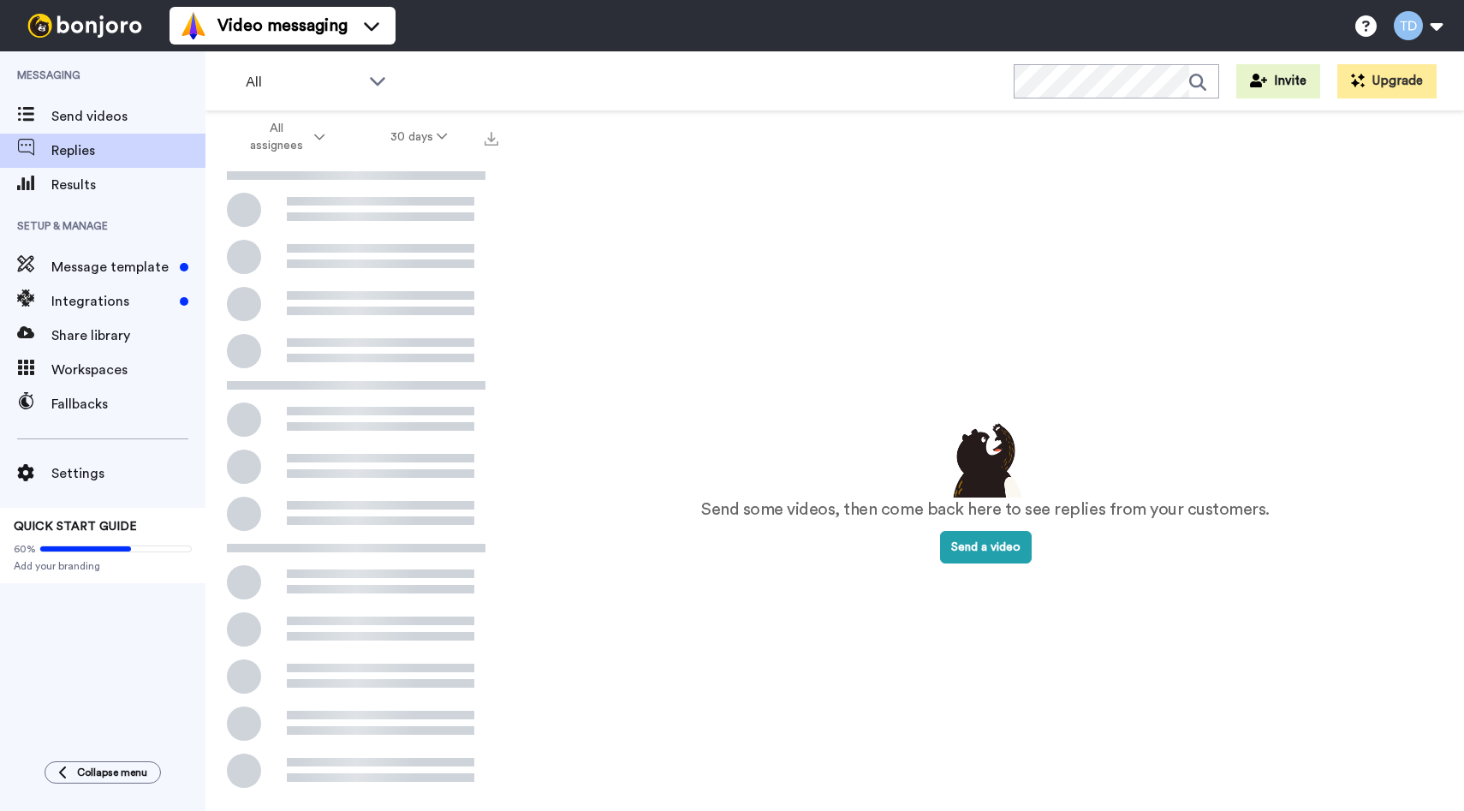
click at [145, 262] on span "Message template" at bounding box center [112, 267] width 122 height 21
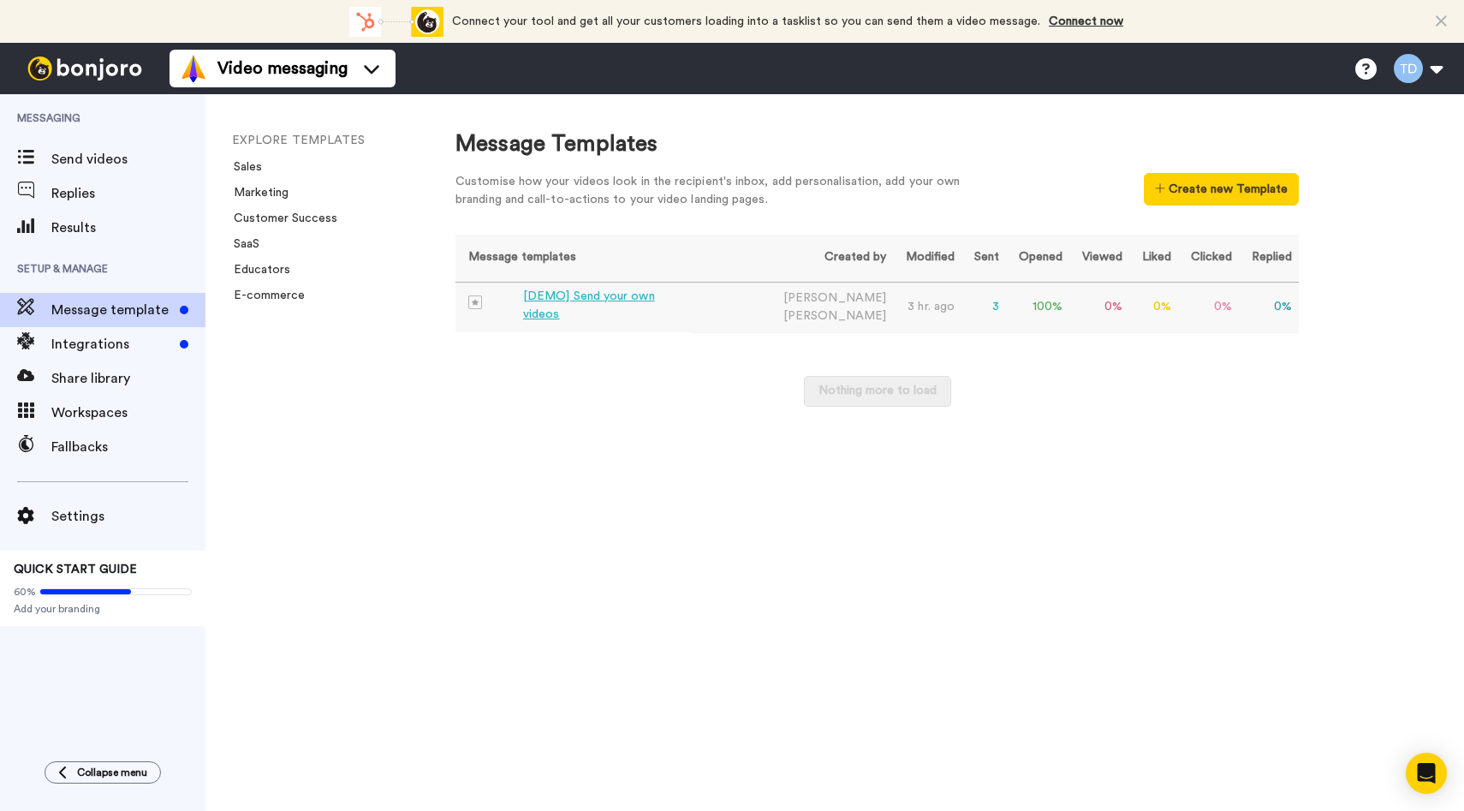
click at [962, 300] on td "3" at bounding box center [984, 307] width 45 height 51
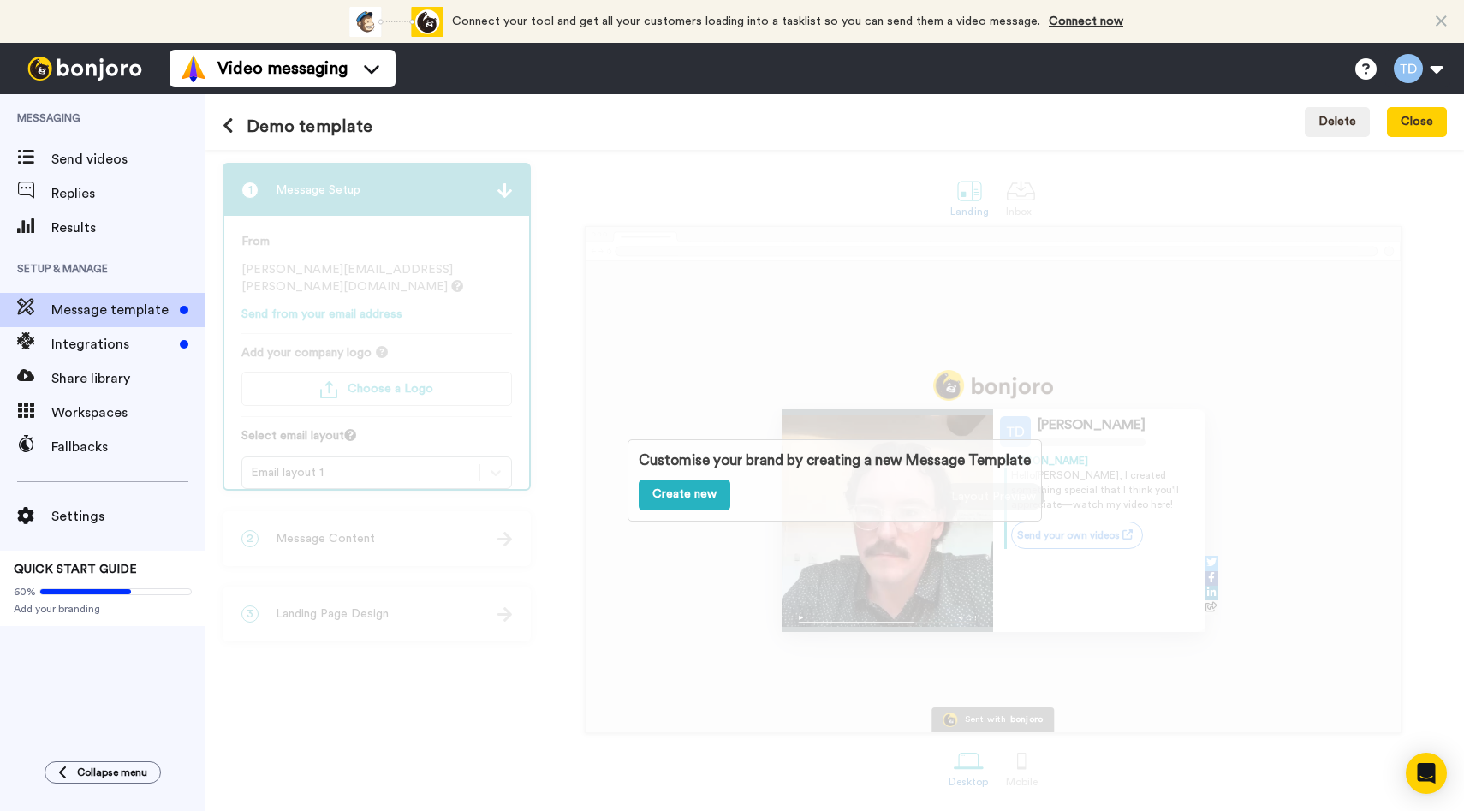
click at [803, 329] on div "Customise your brand by creating a new Message Template Create new" at bounding box center [835, 480] width 1259 height 661
click at [1410, 126] on button "Close" at bounding box center [1417, 122] width 60 height 31
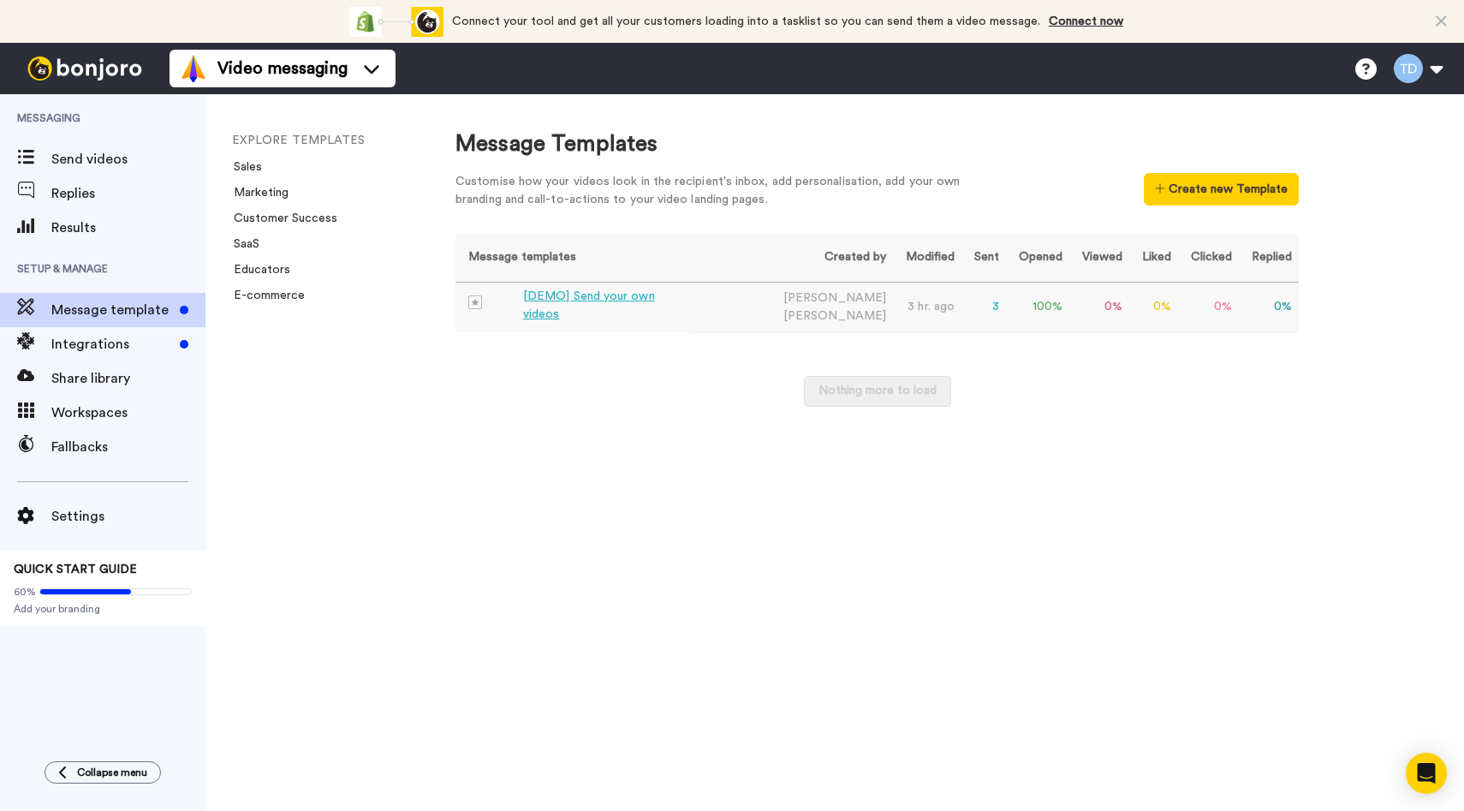
click at [1006, 283] on td "100 %" at bounding box center [1037, 307] width 63 height 51
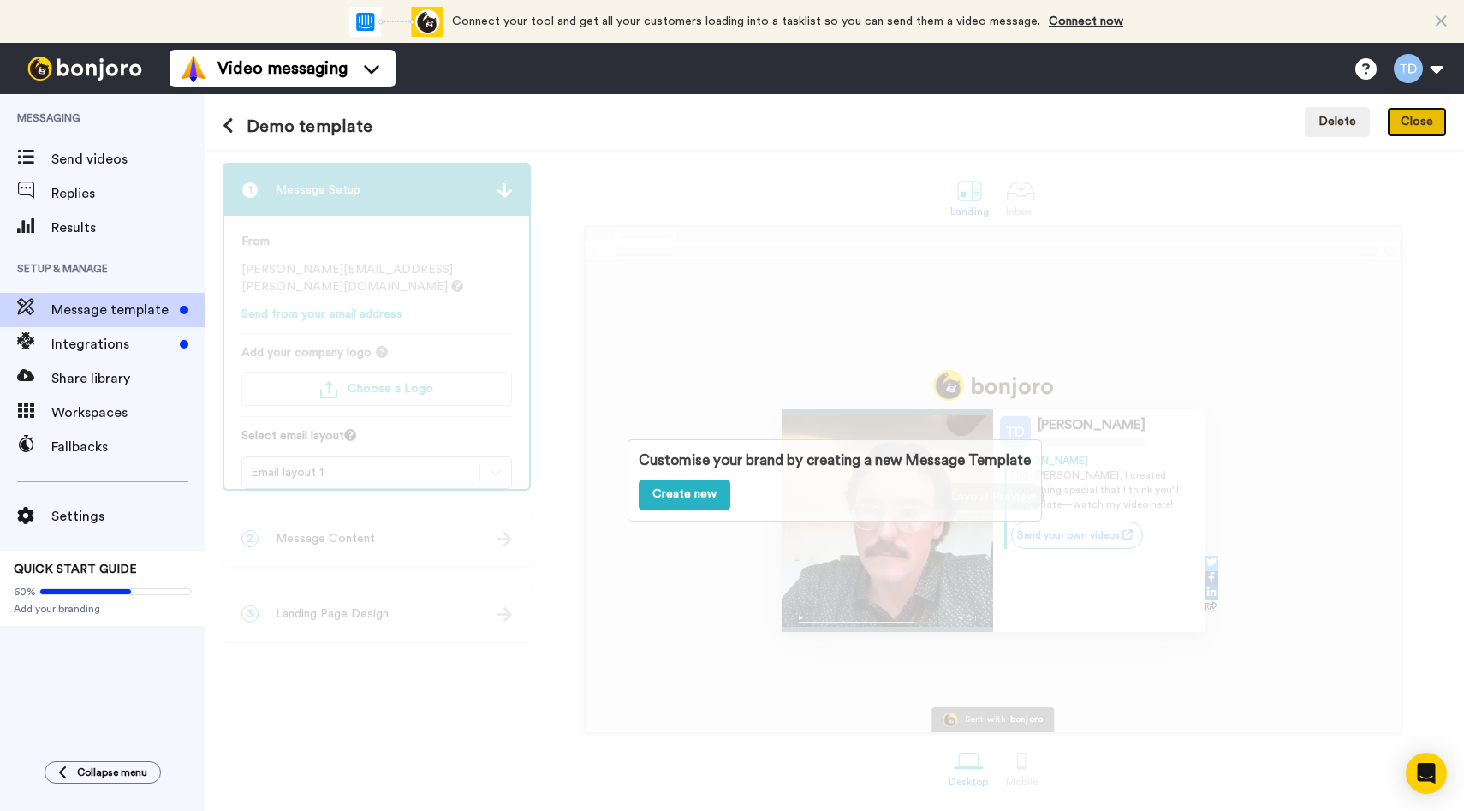
click at [1418, 128] on button "Close" at bounding box center [1417, 122] width 60 height 31
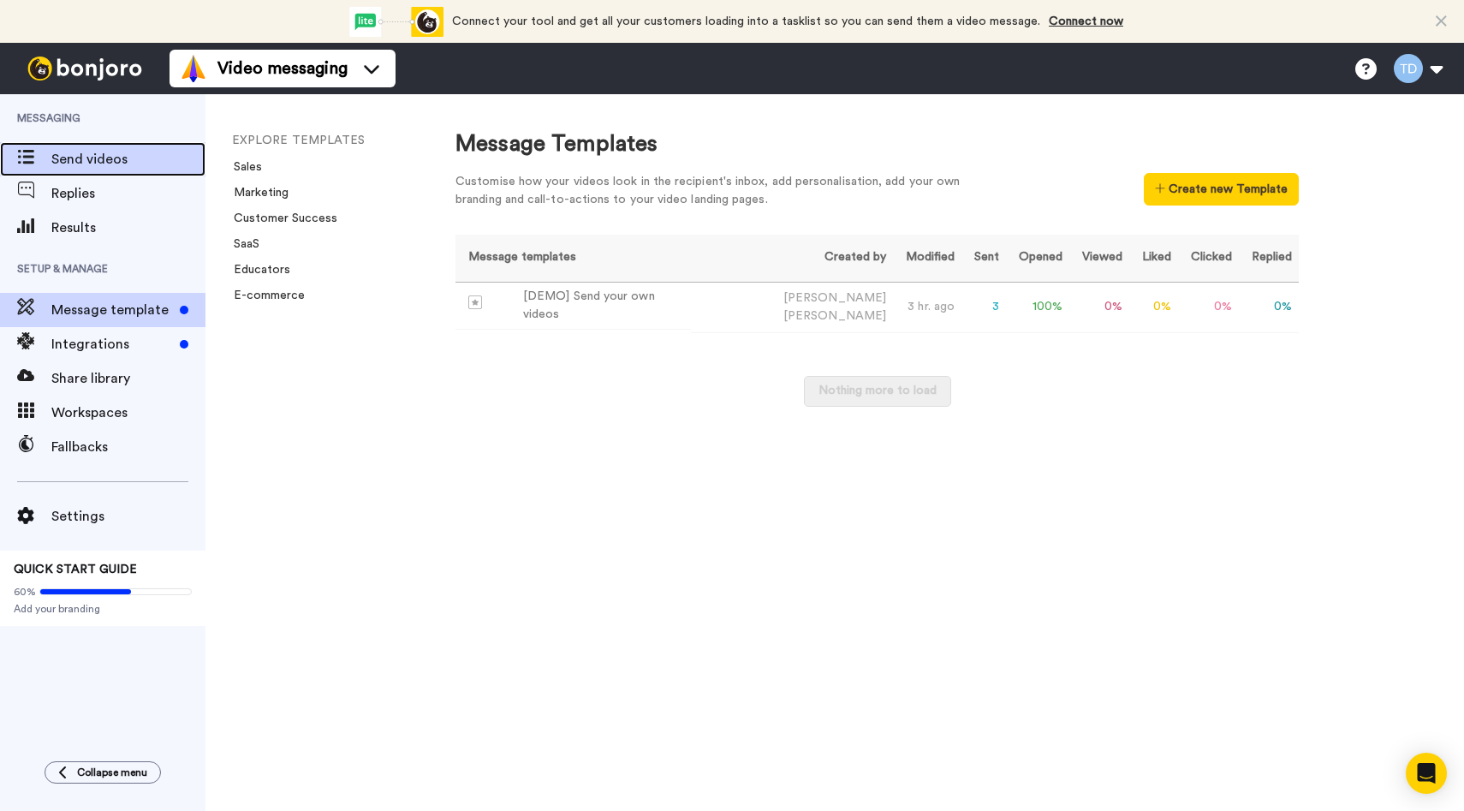
click at [152, 168] on span "Send videos" at bounding box center [128, 159] width 154 height 21
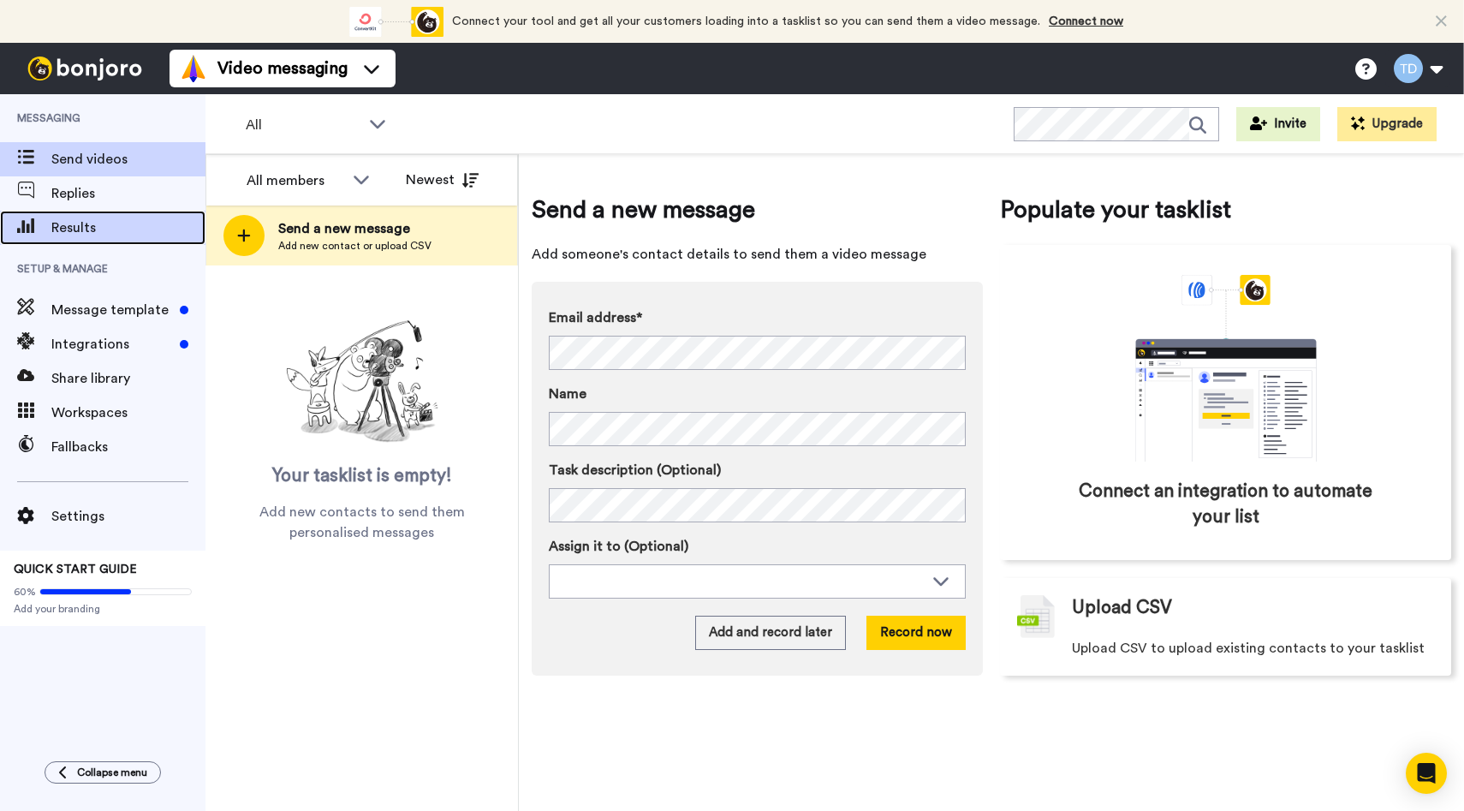
click at [122, 227] on span "Results" at bounding box center [128, 227] width 154 height 21
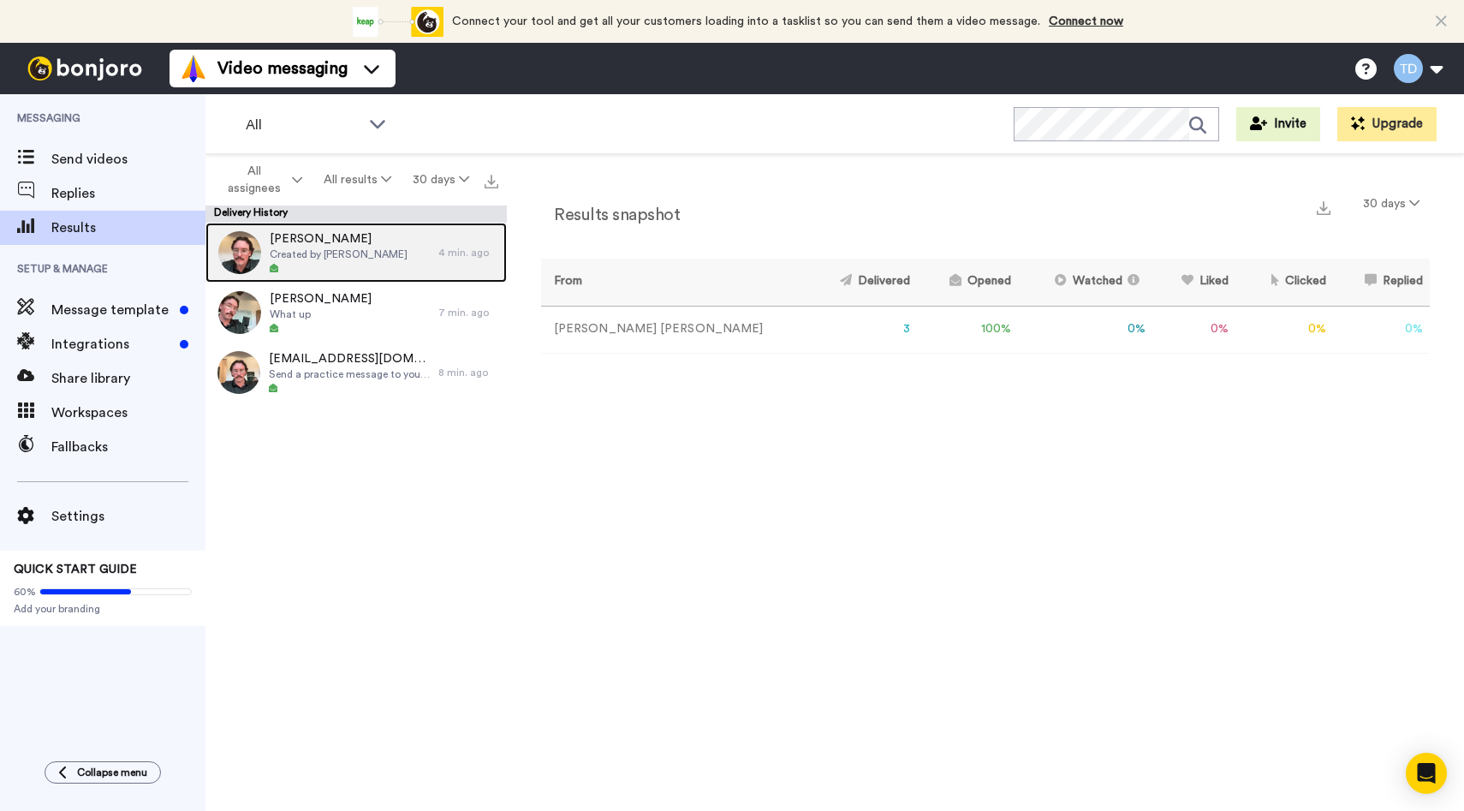
click at [438, 256] on div "4 min. ago" at bounding box center [468, 253] width 60 height 14
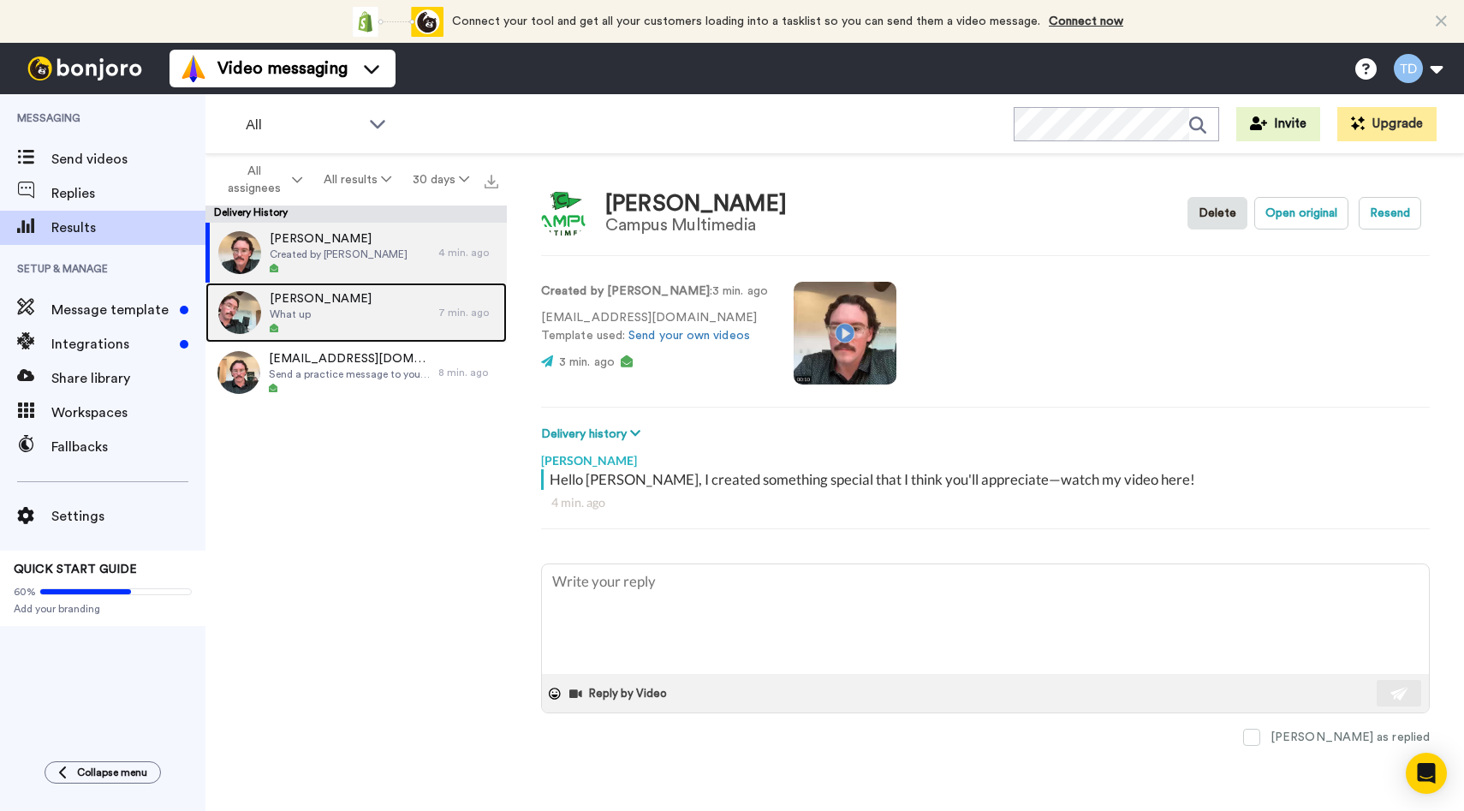
click at [365, 318] on div "[PERSON_NAME] What up" at bounding box center [322, 313] width 233 height 60
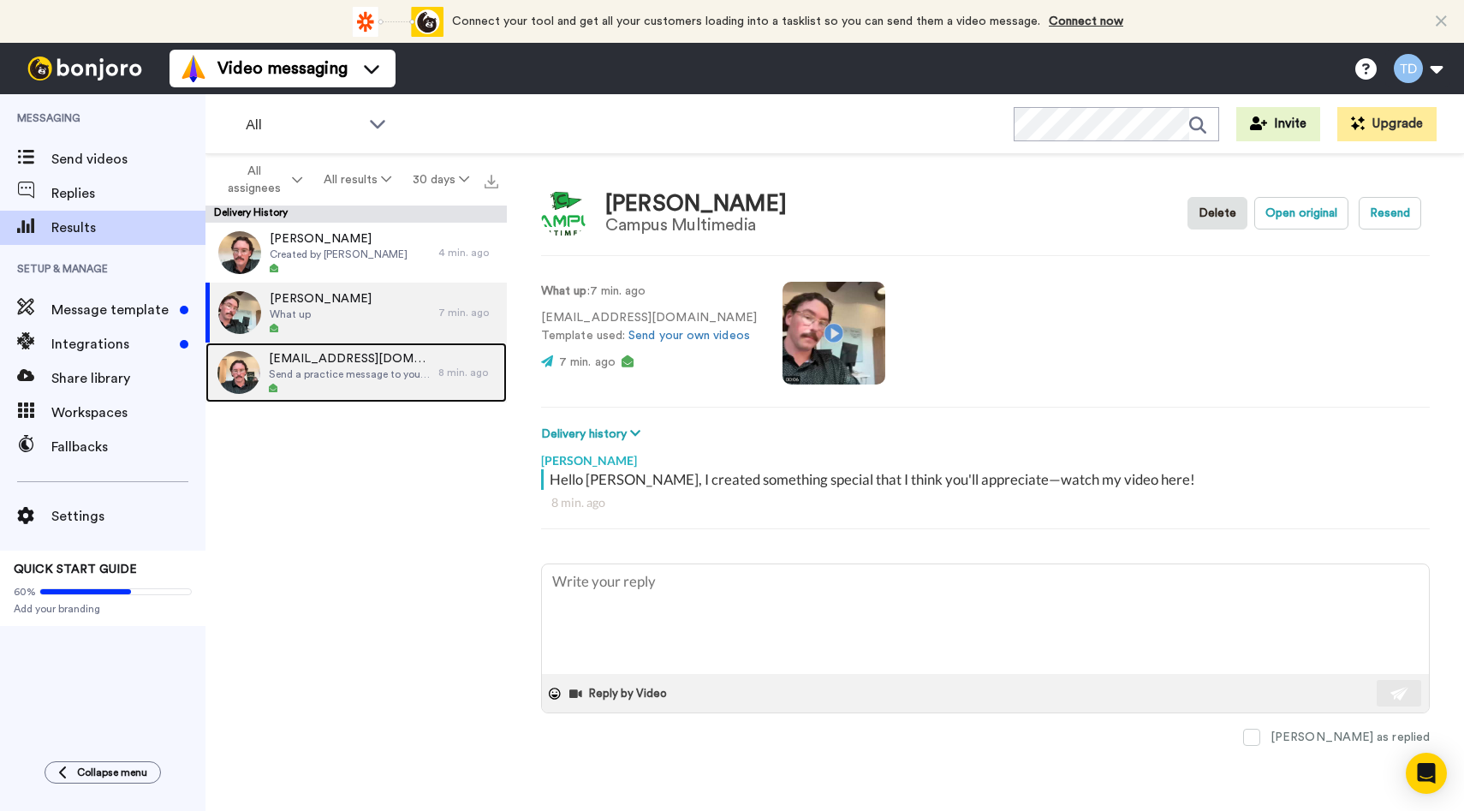
click at [366, 352] on span "trevord@campusmultimedia.com" at bounding box center [349, 358] width 161 height 17
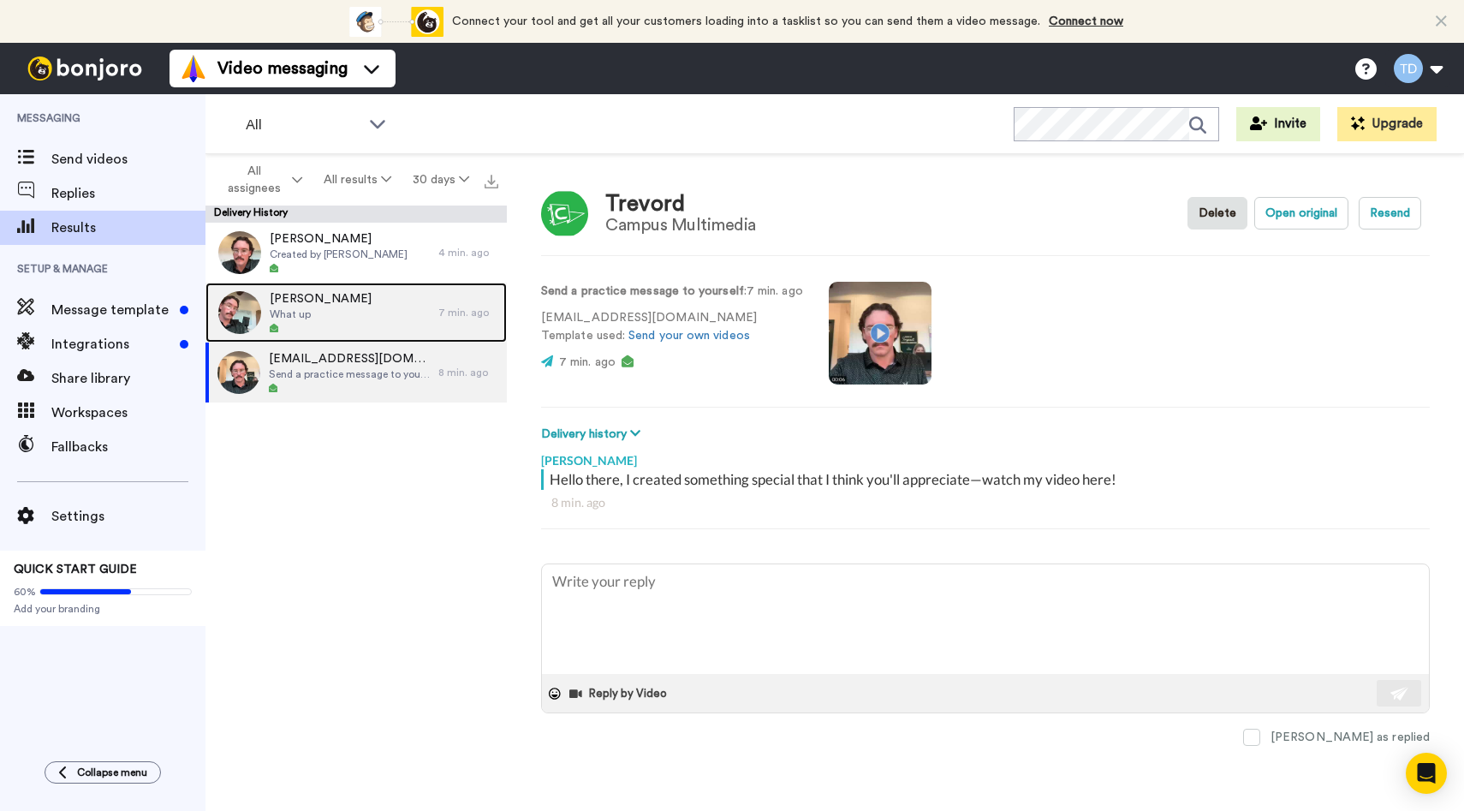
click at [372, 307] on div "Emily Bronw What up" at bounding box center [322, 313] width 233 height 60
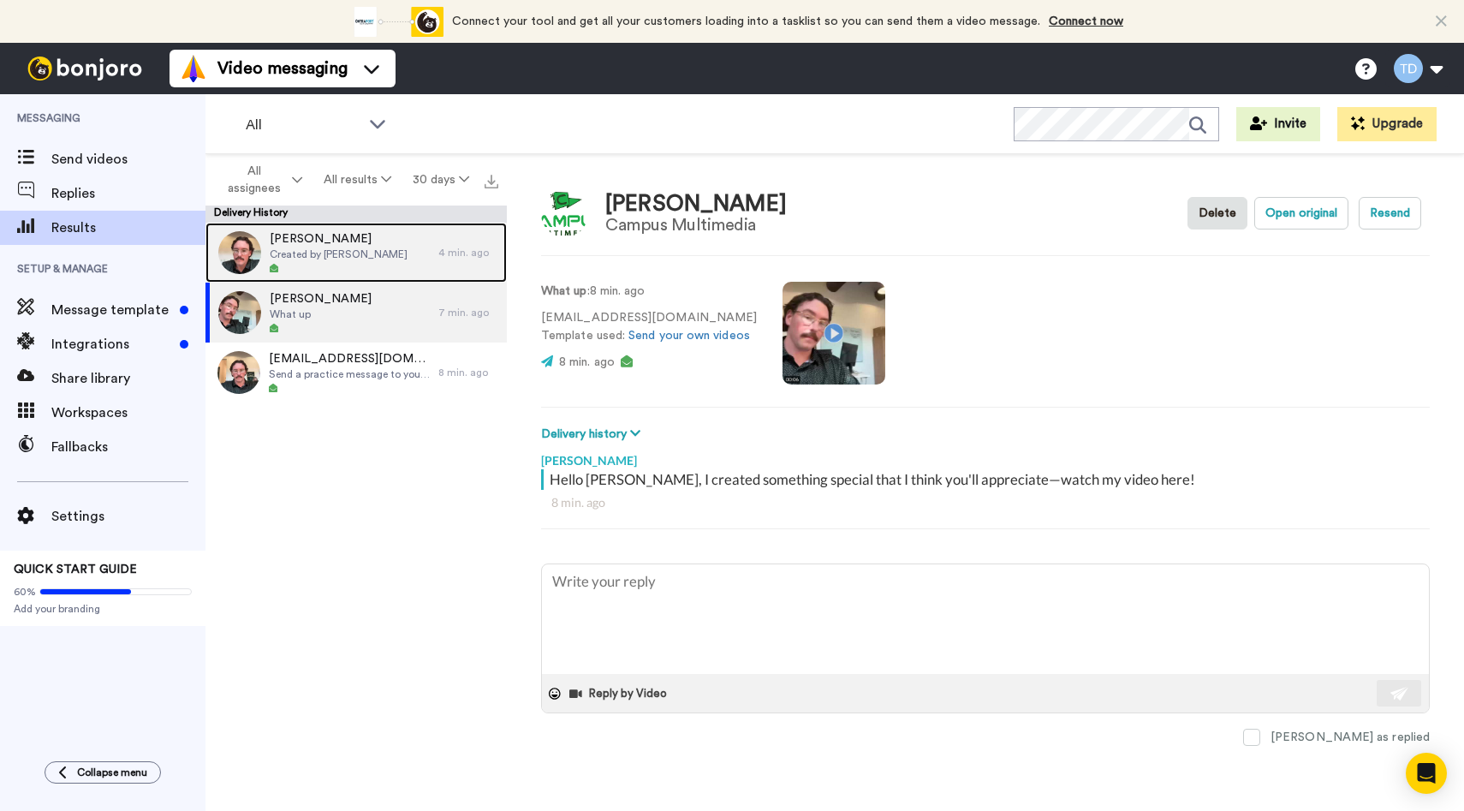
click at [369, 267] on div at bounding box center [339, 269] width 138 height 12
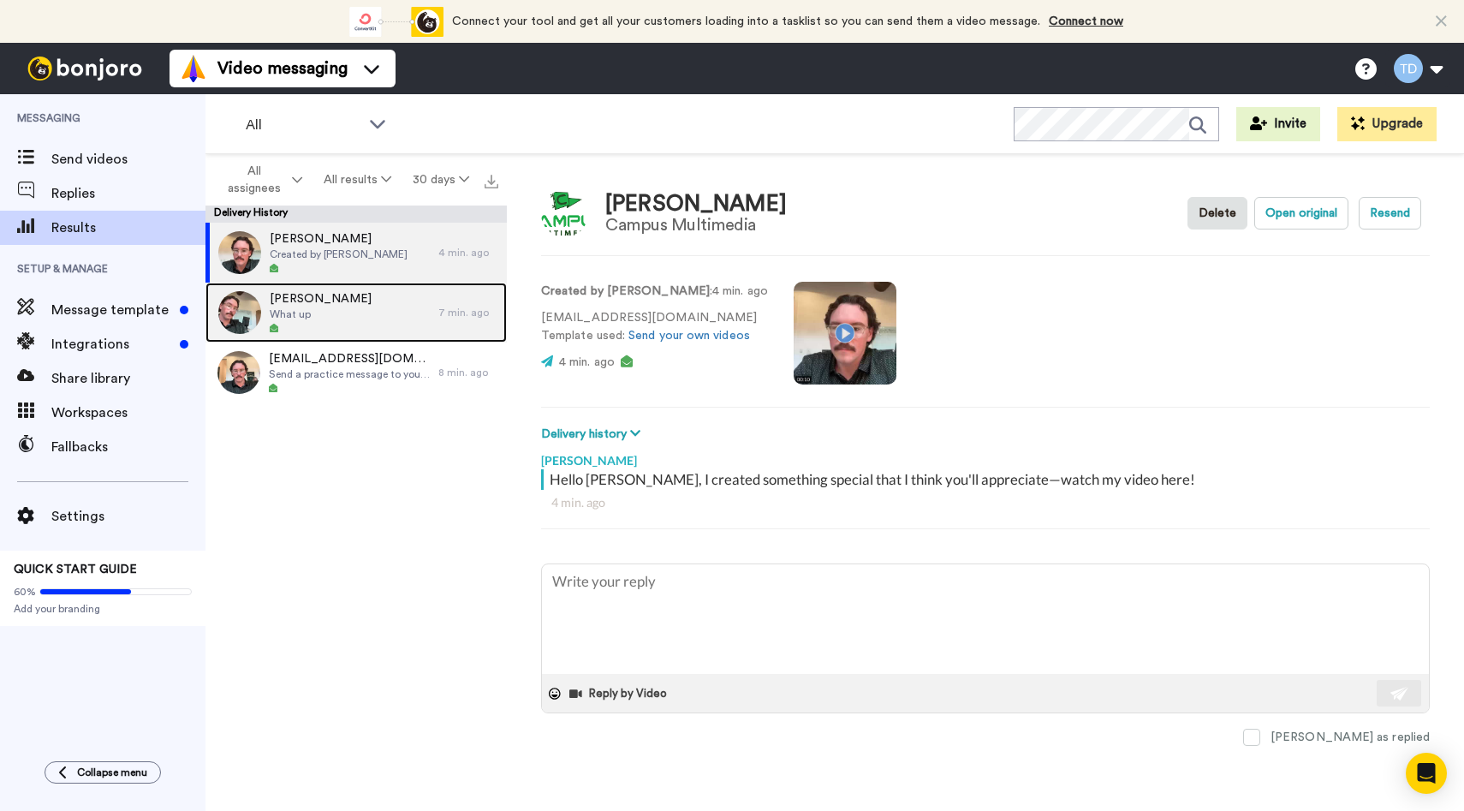
click at [361, 298] on div "Emily Bronw What up" at bounding box center [322, 313] width 233 height 60
type textarea "x"
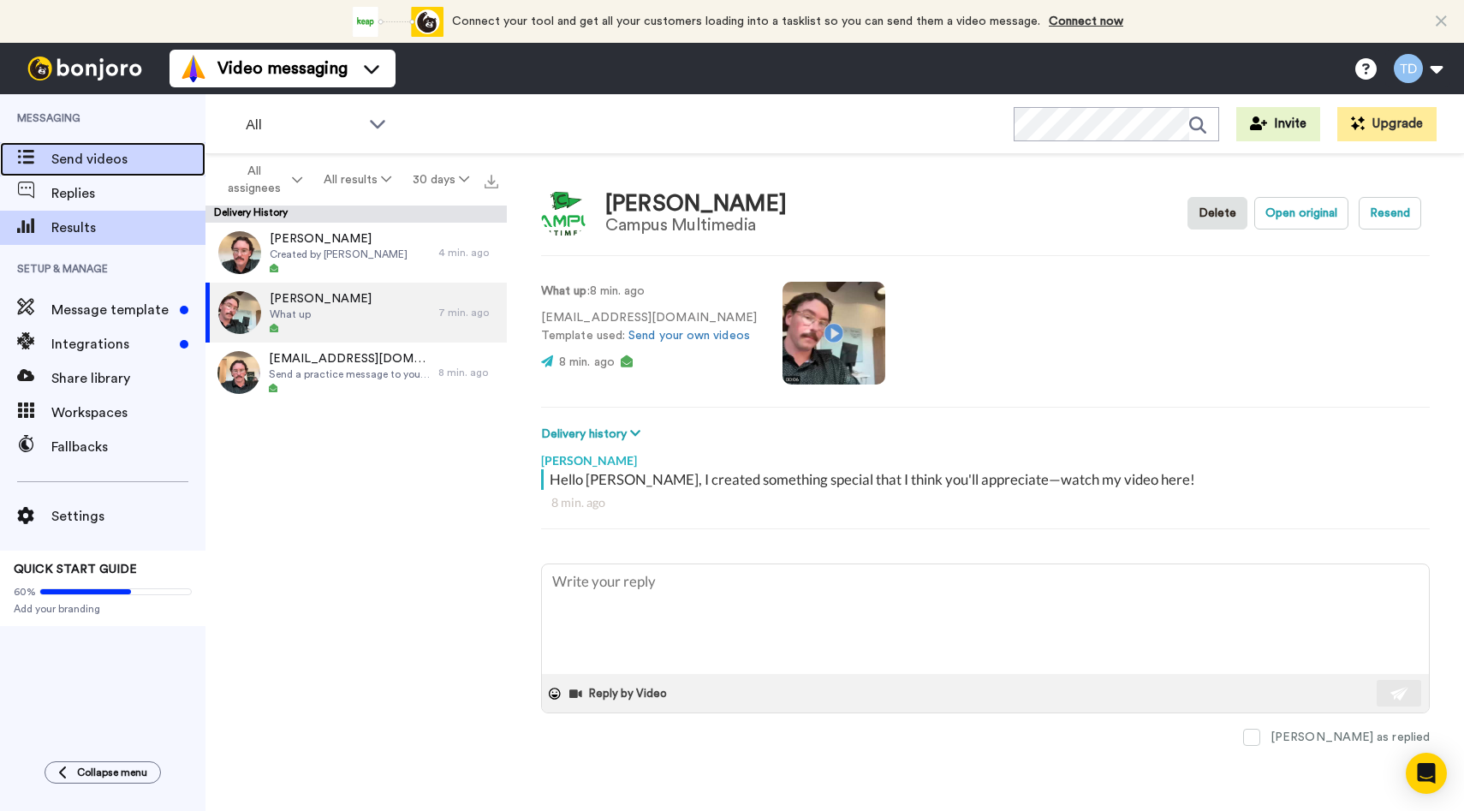
click at [101, 159] on span "Send videos" at bounding box center [128, 159] width 154 height 21
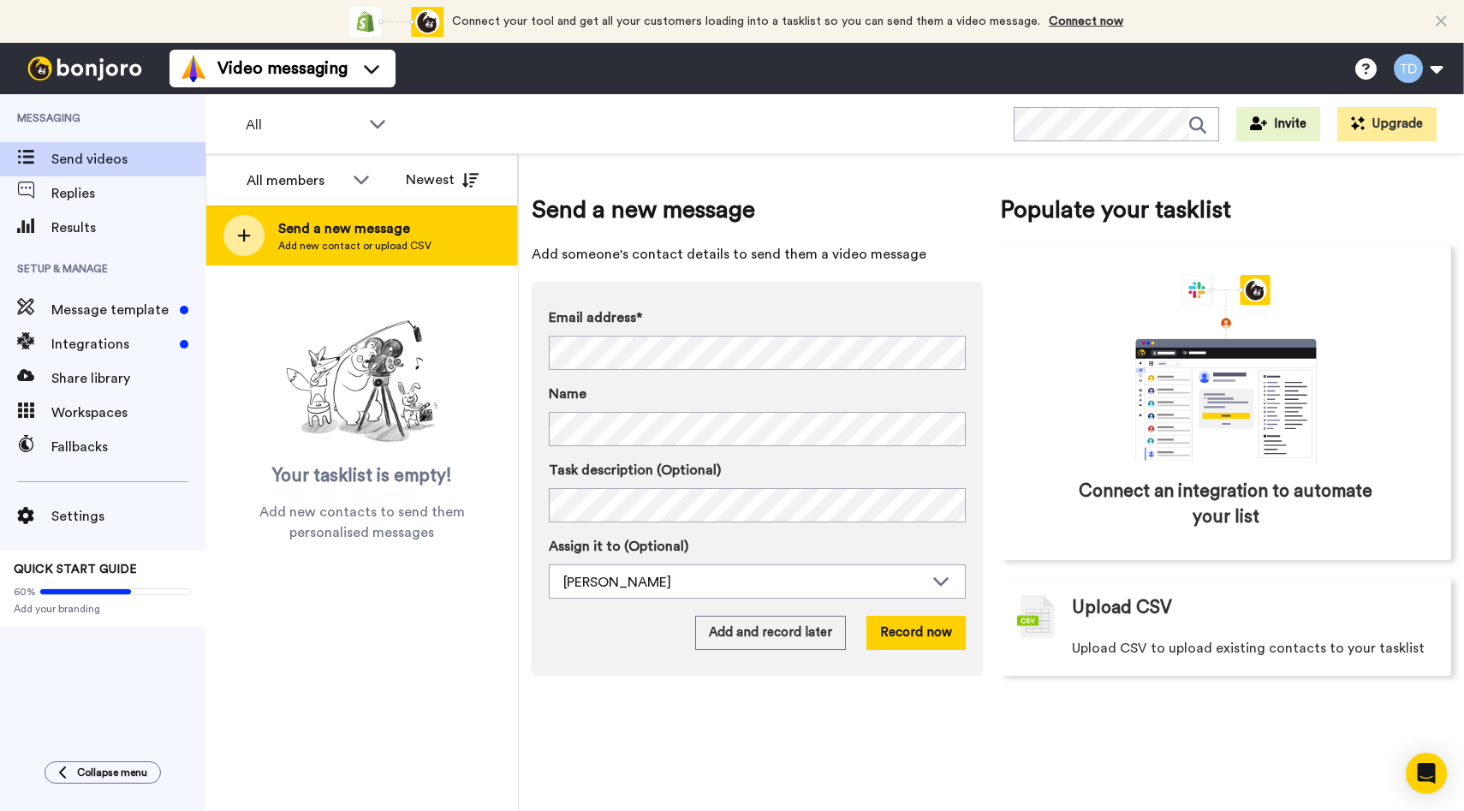
click at [247, 238] on icon at bounding box center [244, 235] width 14 height 15
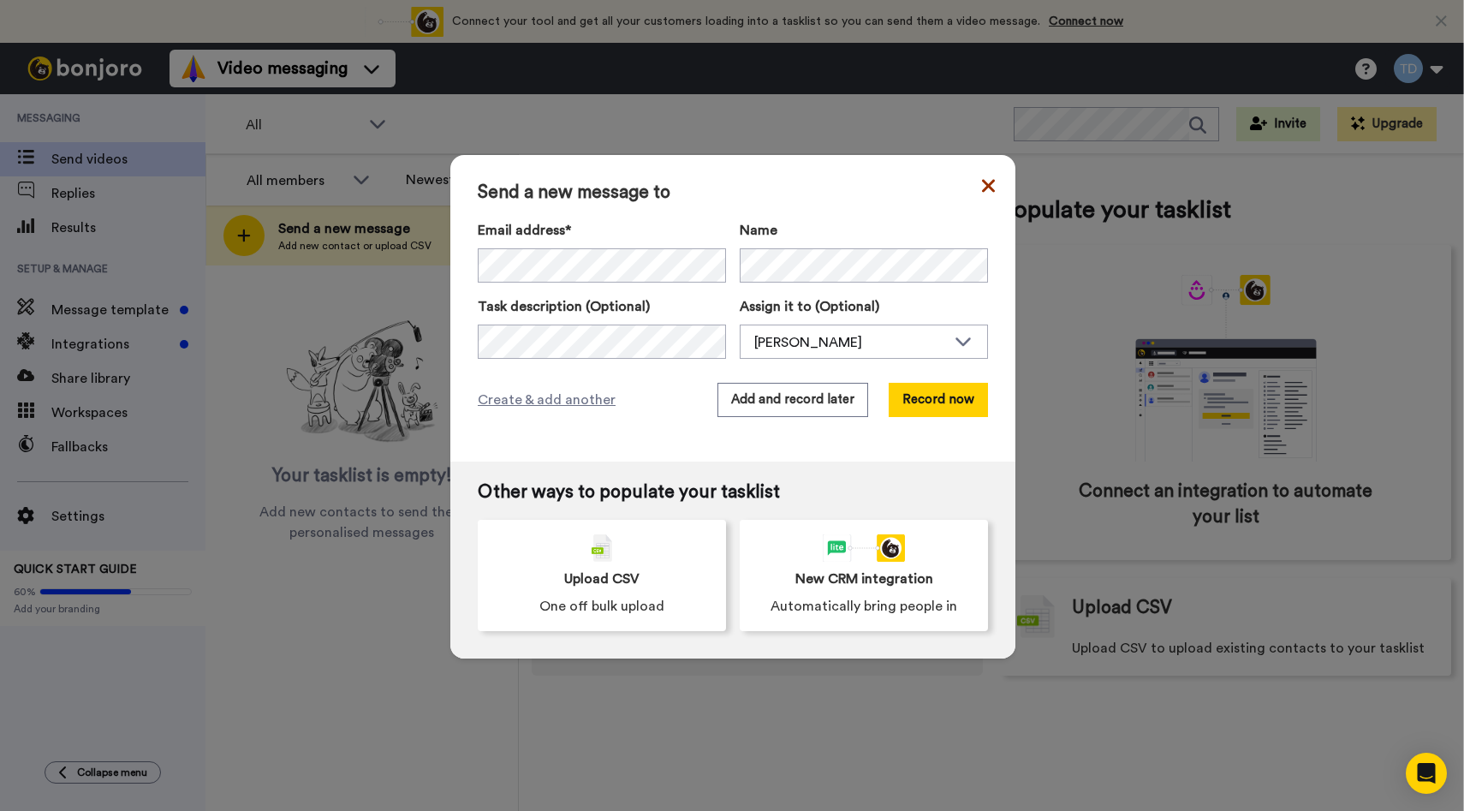
click at [984, 191] on icon at bounding box center [988, 185] width 13 height 13
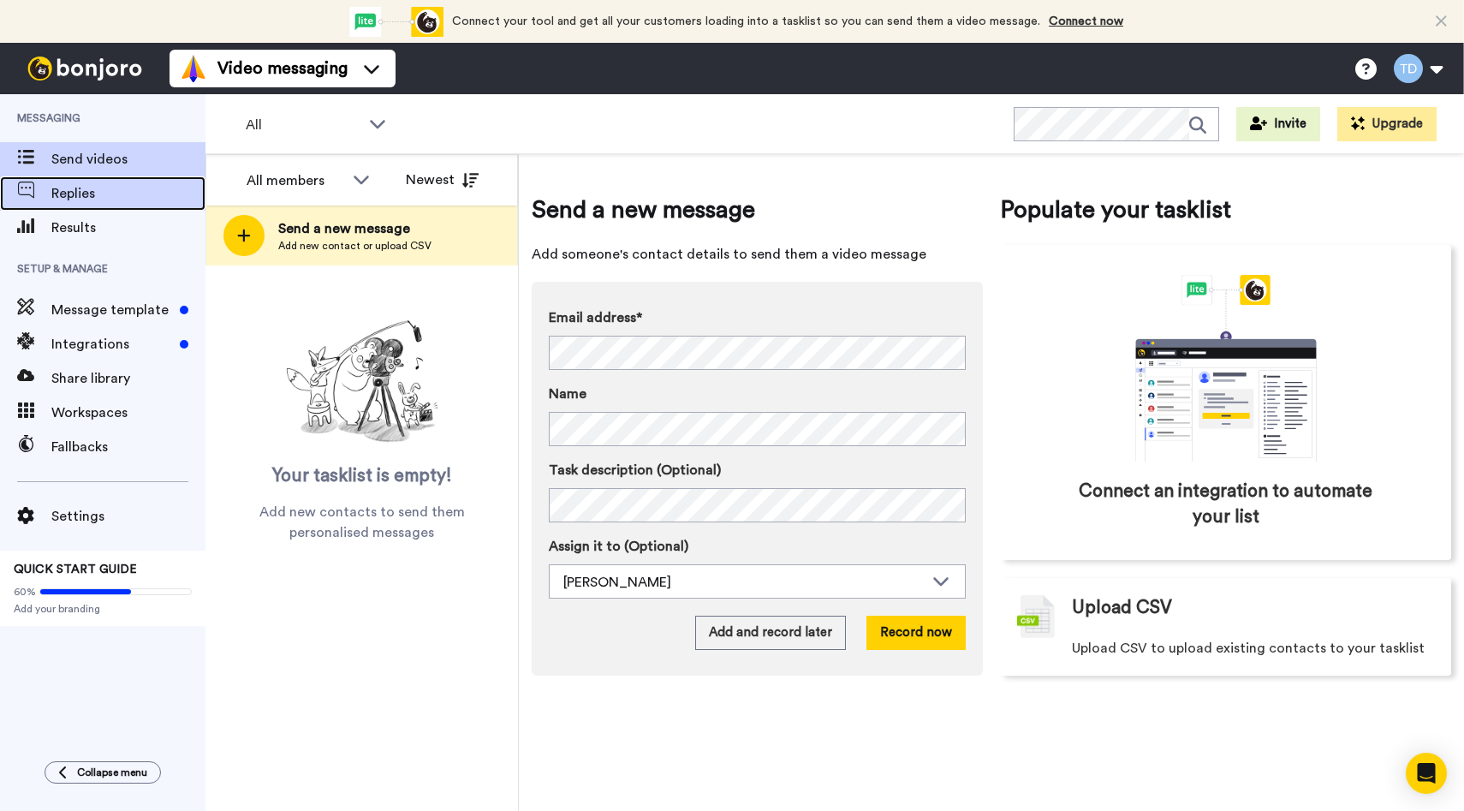
click at [92, 178] on div "Replies" at bounding box center [103, 193] width 206 height 34
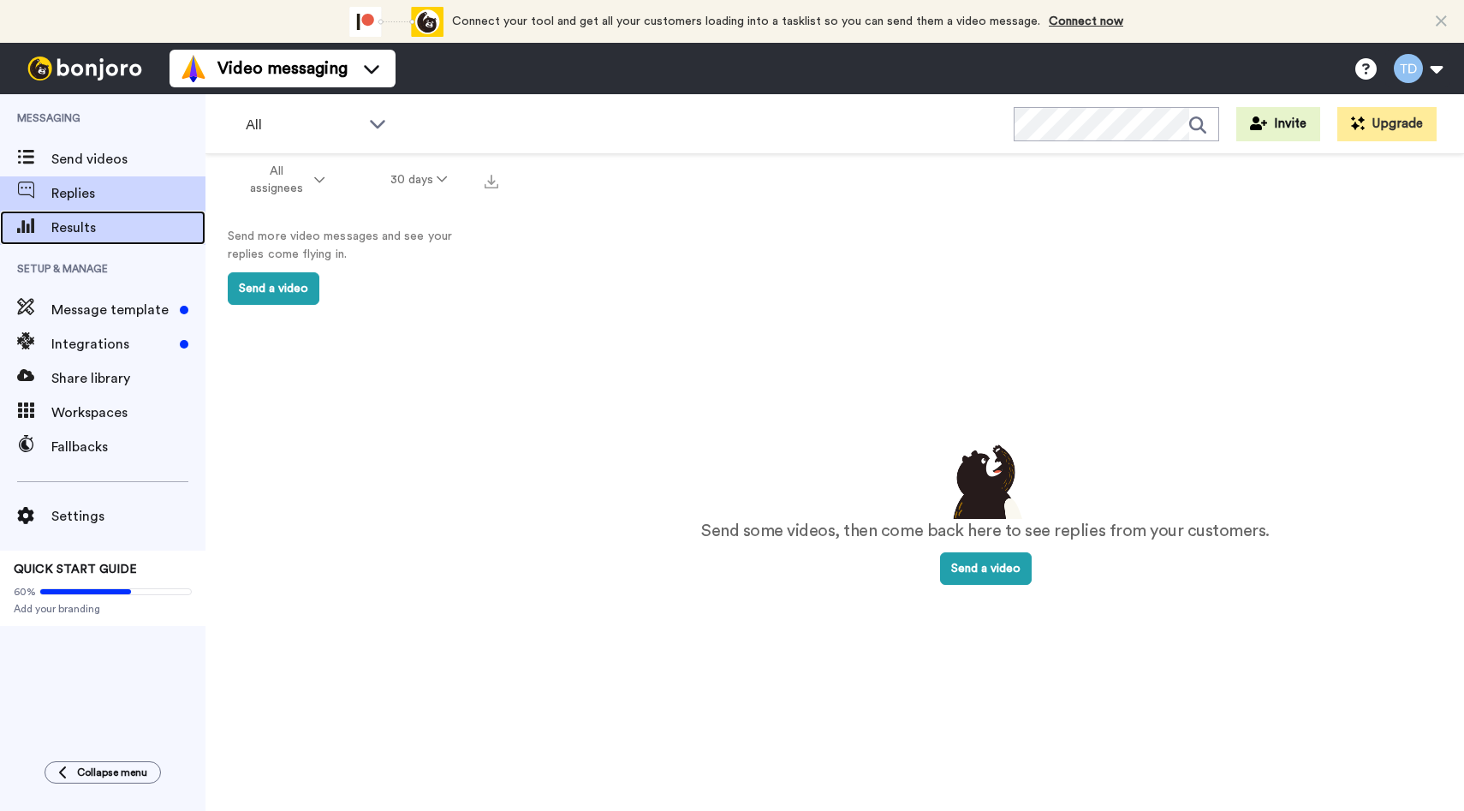
click at [57, 228] on span "Results" at bounding box center [128, 227] width 154 height 21
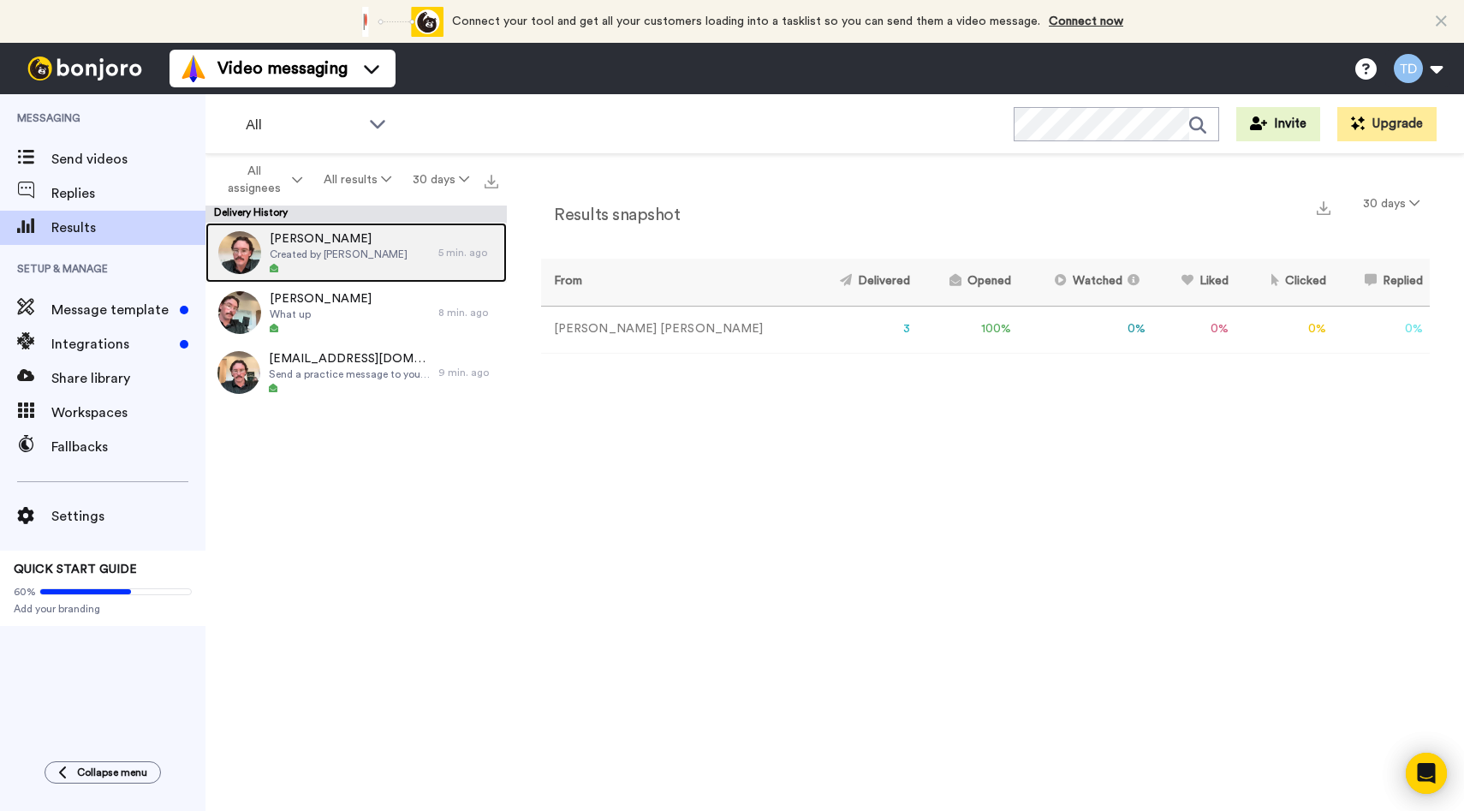
click at [367, 270] on div at bounding box center [339, 269] width 138 height 12
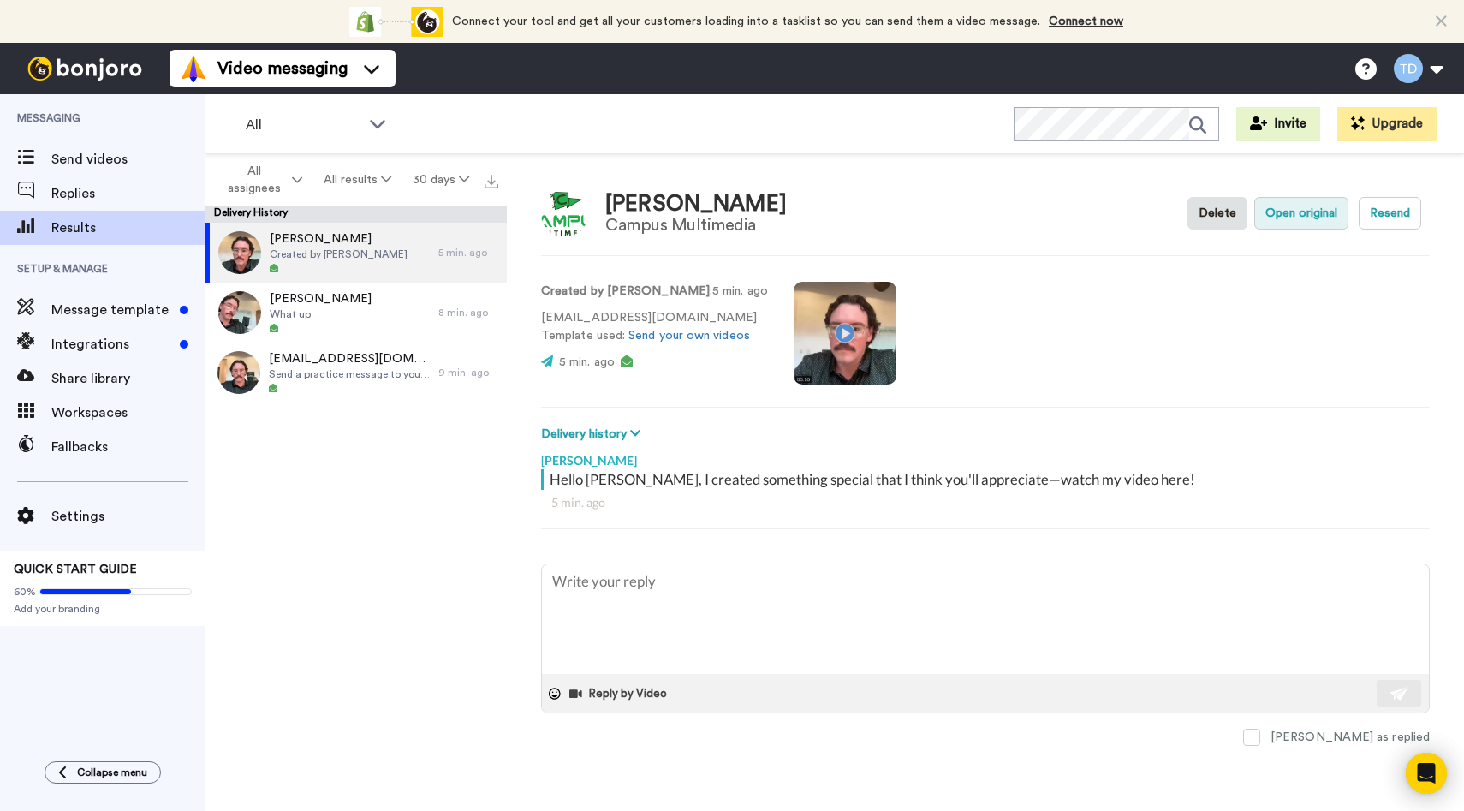
click at [1279, 217] on button "Open original" at bounding box center [1301, 213] width 94 height 33
click at [1391, 214] on button "Resend" at bounding box center [1390, 213] width 63 height 33
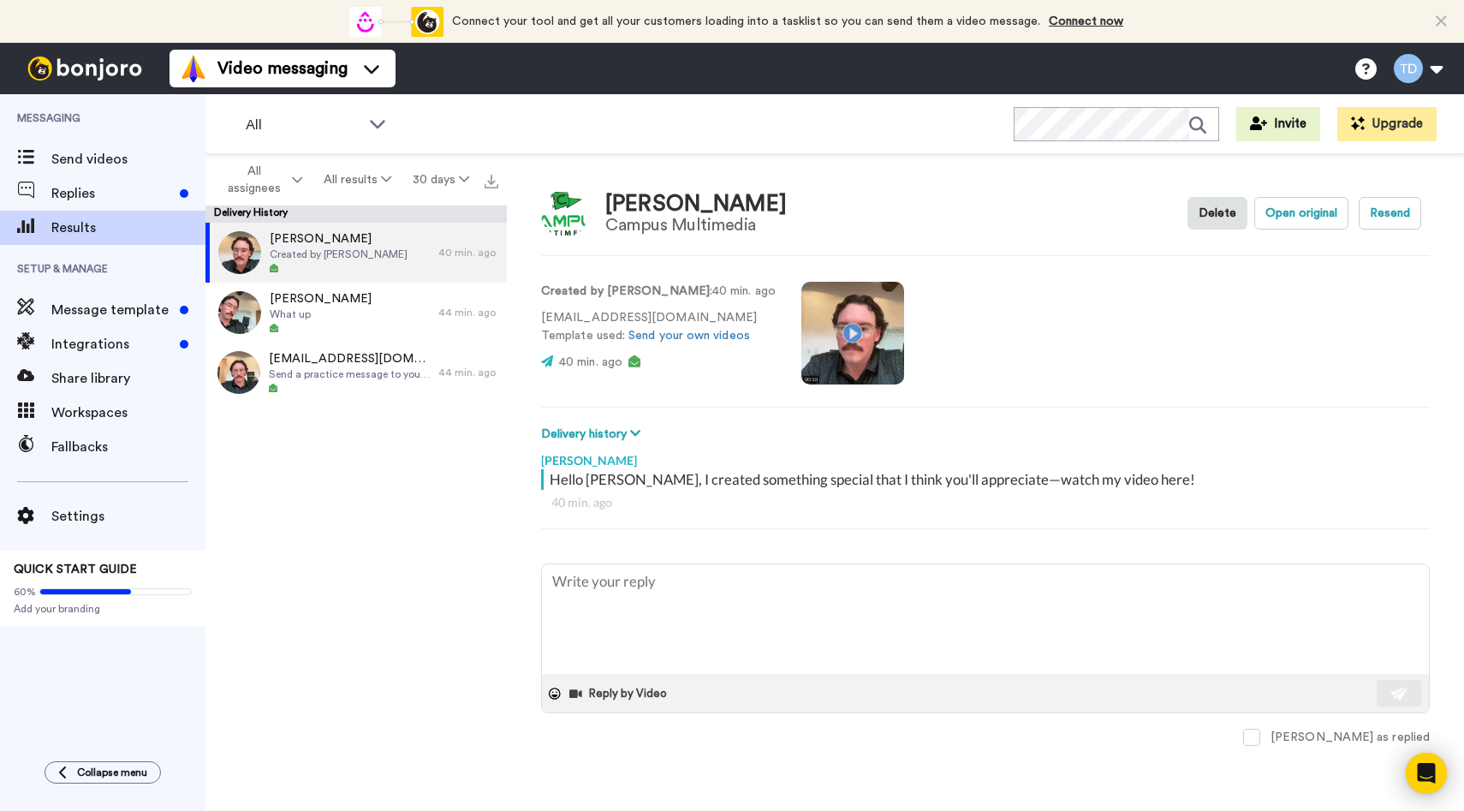
type textarea "x"
